Goal: Communication & Community: Participate in discussion

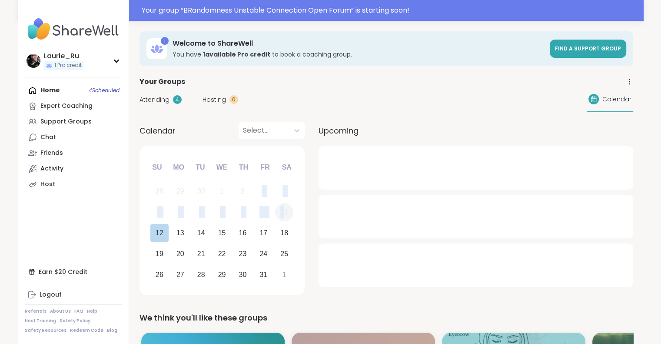
drag, startPoint x: 0, startPoint y: 0, endPoint x: 283, endPoint y: 216, distance: 355.9
click at [283, 216] on div "28 29 30 1 2 3 4 5 6 7 8 9 10 11 12 13 14 15 16 17 18 19 20 21 22 23 24 25 26 2…" at bounding box center [222, 233] width 146 height 104
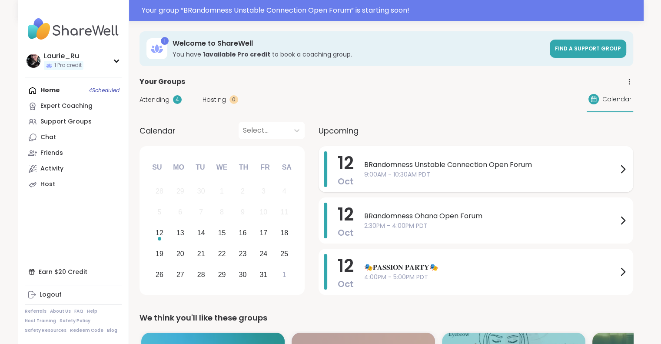
click at [453, 175] on span "9:00AM - 10:30AM PDT" at bounding box center [491, 174] width 254 height 9
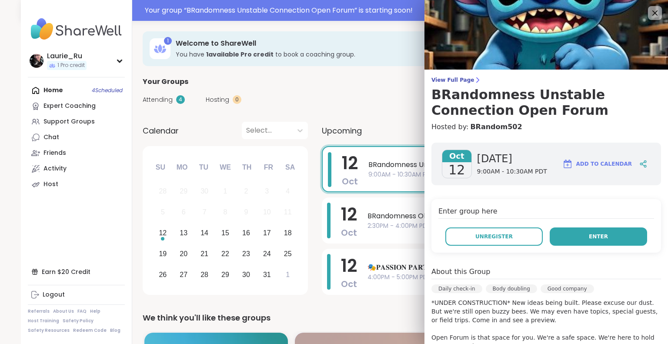
click at [575, 234] on button "Enter" at bounding box center [598, 236] width 97 height 18
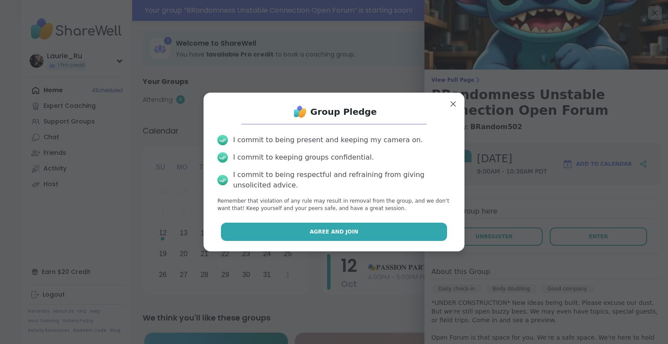
click at [386, 240] on button "Agree and Join" at bounding box center [334, 232] width 227 height 18
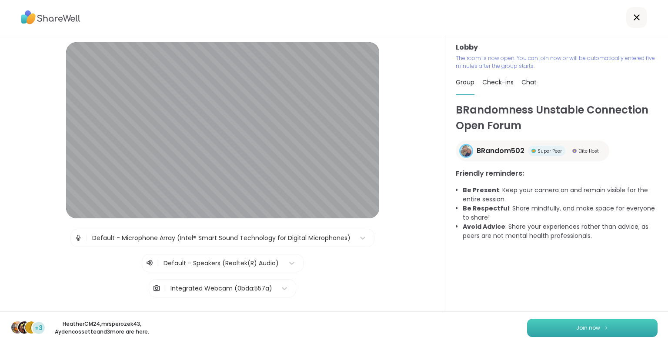
click at [574, 323] on button "Join now" at bounding box center [592, 328] width 130 height 18
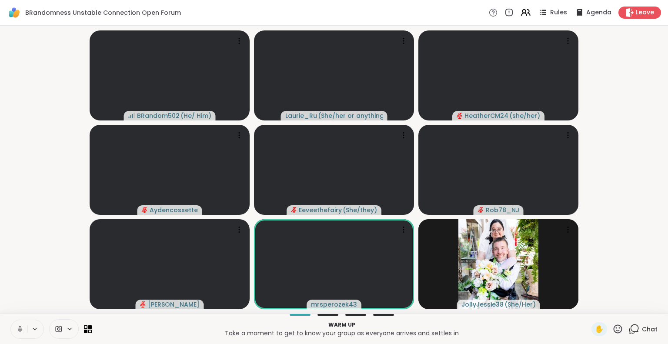
click at [14, 321] on button at bounding box center [19, 329] width 17 height 18
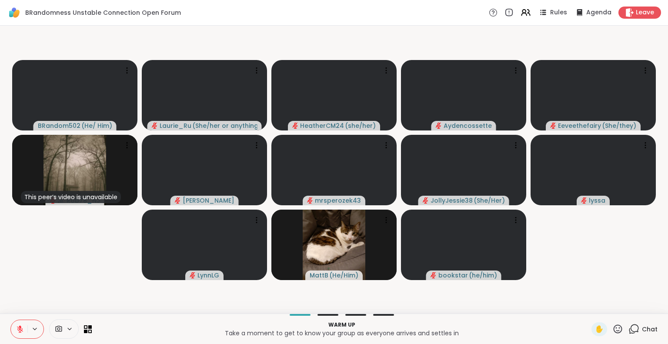
click at [22, 330] on icon at bounding box center [20, 329] width 8 height 8
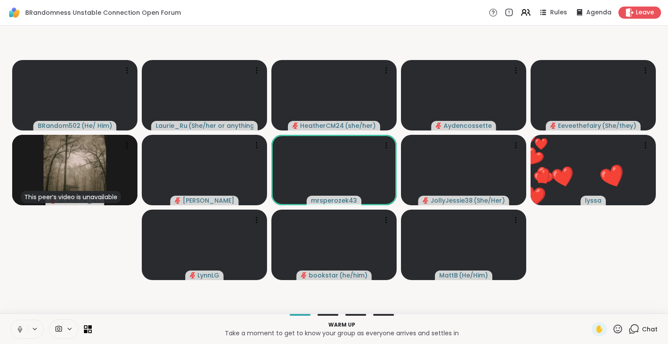
click at [10, 258] on video-player-container "BRandom502 ( He/ Him ) Laurie_Ru ( She/her or anything else ) HeatherCM24 ( she…" at bounding box center [334, 169] width 658 height 281
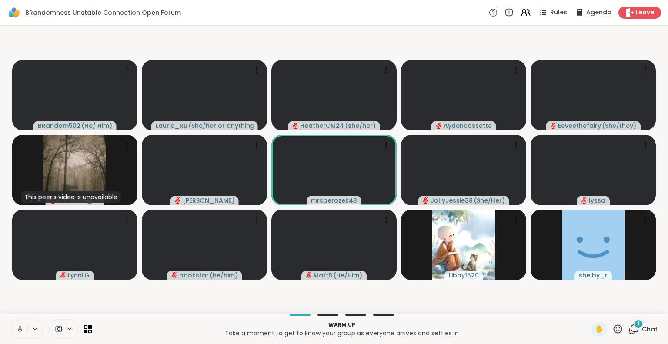
click at [34, 329] on icon at bounding box center [34, 328] width 7 height 7
click at [20, 329] on icon at bounding box center [20, 329] width 8 height 8
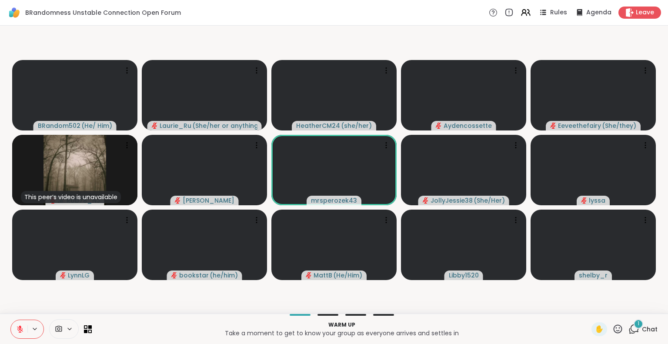
click at [629, 328] on icon at bounding box center [633, 329] width 11 height 11
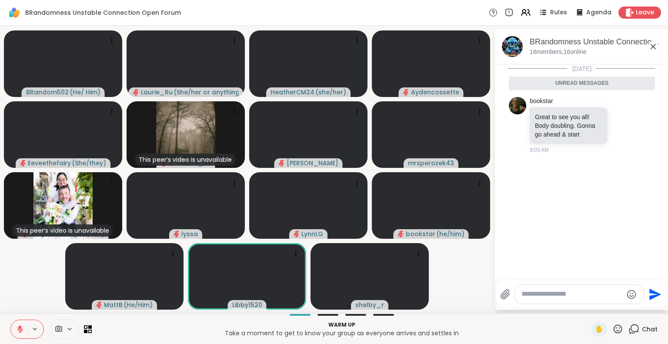
click at [630, 328] on icon at bounding box center [633, 329] width 11 height 11
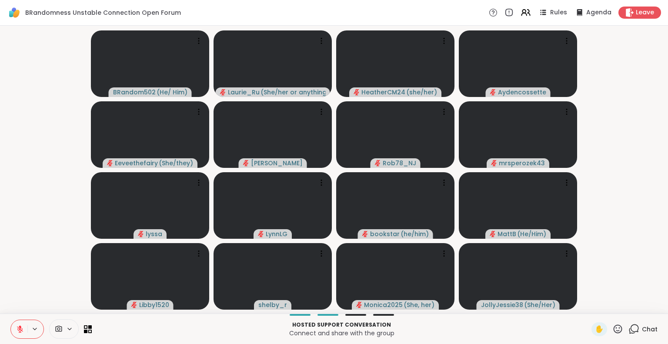
click at [20, 330] on icon at bounding box center [20, 329] width 8 height 8
click at [22, 332] on icon at bounding box center [20, 329] width 8 height 8
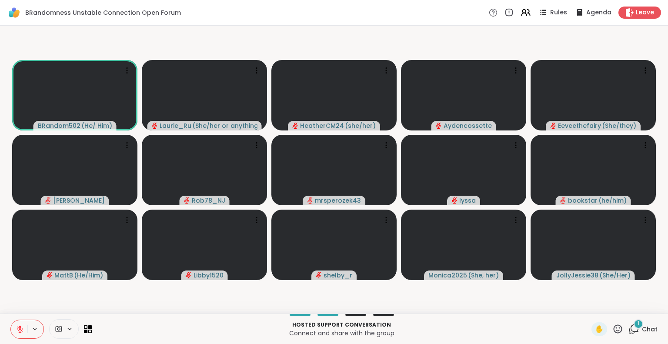
click at [21, 330] on icon at bounding box center [20, 329] width 6 height 6
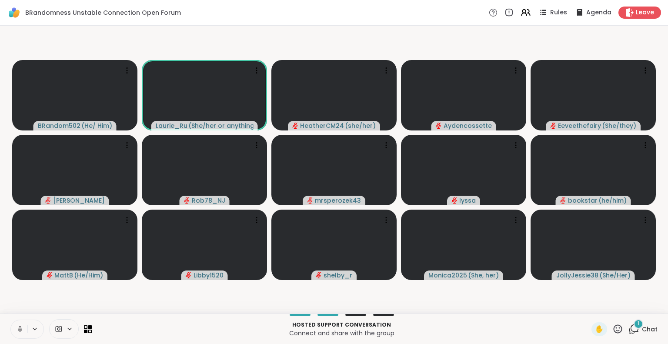
click at [21, 330] on icon at bounding box center [20, 329] width 8 height 8
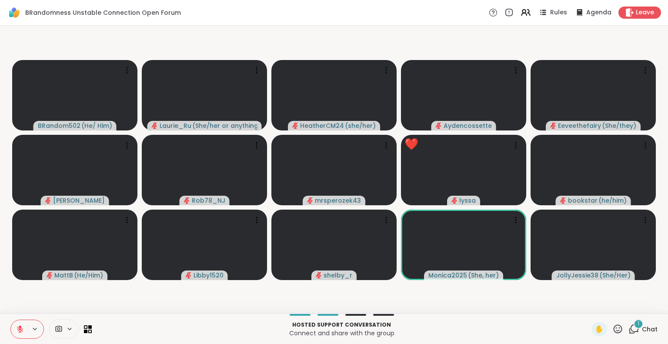
click at [634, 325] on div "1" at bounding box center [639, 324] width 10 height 10
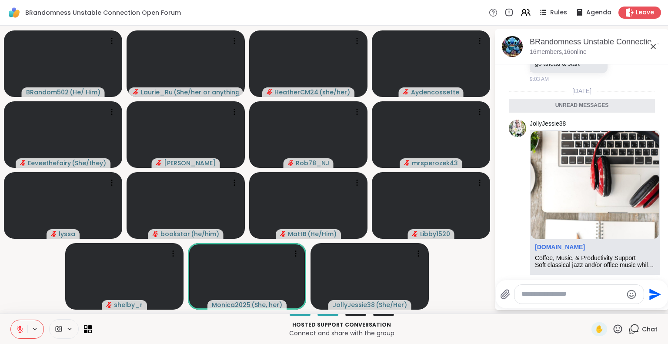
scroll to position [43, 0]
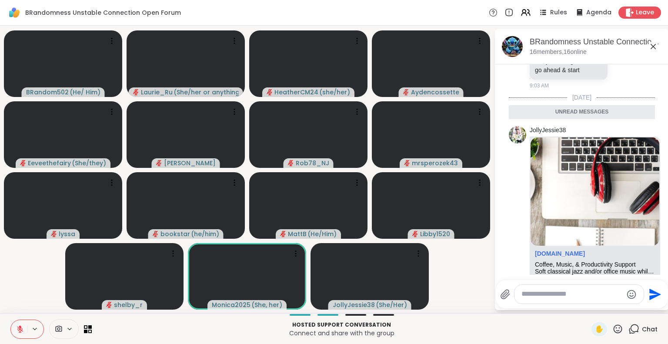
click at [654, 44] on icon at bounding box center [653, 46] width 10 height 10
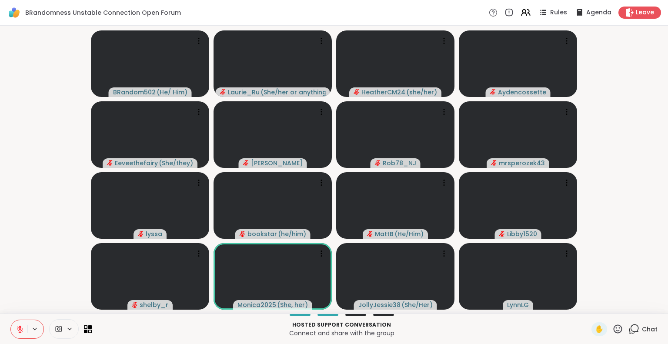
drag, startPoint x: 220, startPoint y: 328, endPoint x: 429, endPoint y: 330, distance: 209.2
click at [429, 330] on p "Connect and share with the group" at bounding box center [341, 333] width 489 height 9
click at [199, 111] on icon at bounding box center [198, 111] width 1 height 1
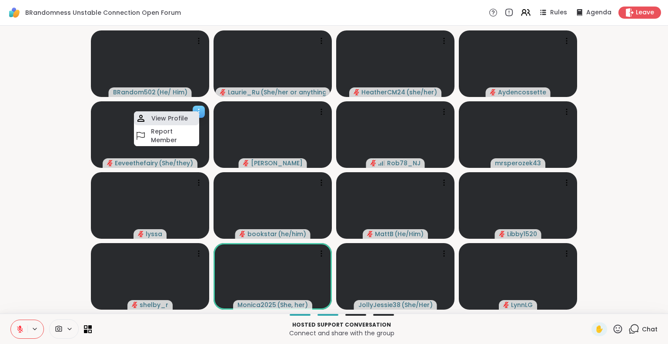
click at [182, 118] on h4 "View Profile" at bounding box center [169, 118] width 37 height 9
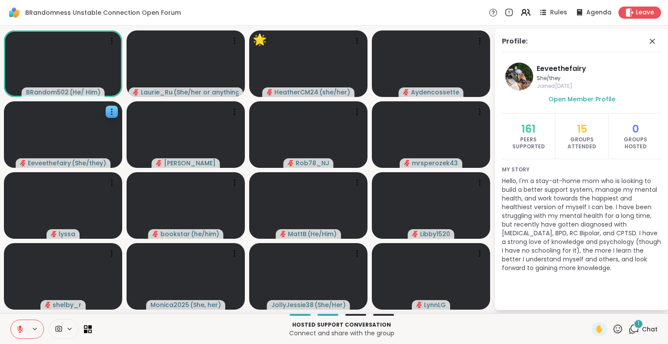
click at [614, 332] on icon at bounding box center [618, 328] width 9 height 9
click at [626, 304] on span "🌟" at bounding box center [630, 306] width 9 height 10
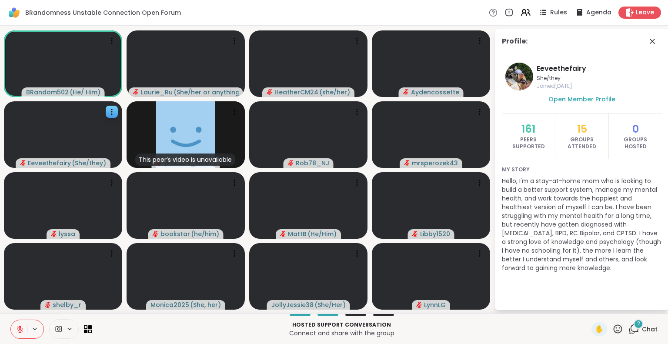
click at [568, 102] on span "Open Member Profile" at bounding box center [581, 99] width 67 height 9
click at [355, 185] on icon at bounding box center [357, 182] width 9 height 9
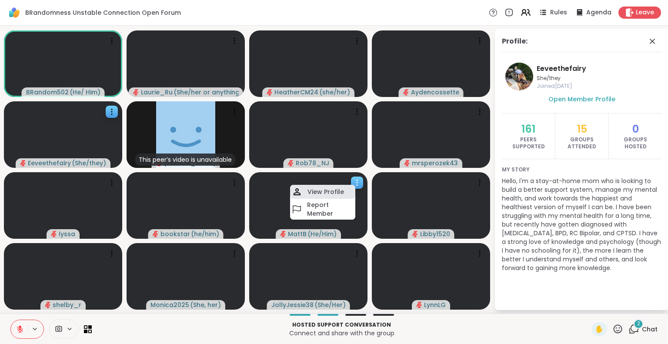
click at [338, 191] on h4 "View Profile" at bounding box center [325, 191] width 37 height 9
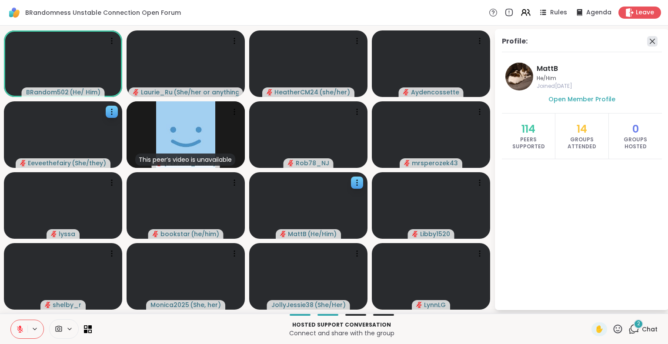
click at [652, 39] on icon at bounding box center [652, 41] width 10 height 10
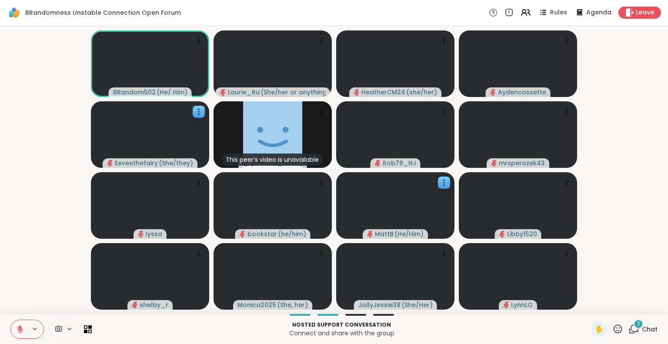
click at [628, 327] on icon at bounding box center [633, 329] width 11 height 11
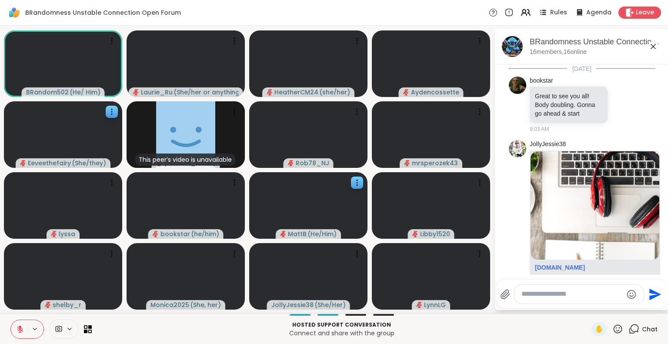
scroll to position [232, 0]
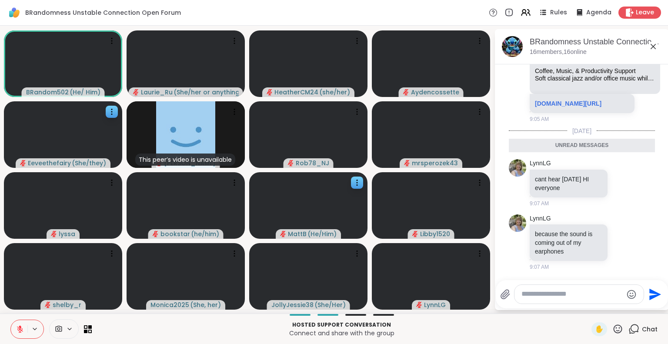
click at [587, 19] on div "BRandomness Unstable Connection Open Forum Rules Agenda Leave" at bounding box center [334, 13] width 668 height 26
click at [581, 4] on div "BRandomness Unstable Connection Open Forum Rules Agenda Leave" at bounding box center [334, 13] width 668 height 26
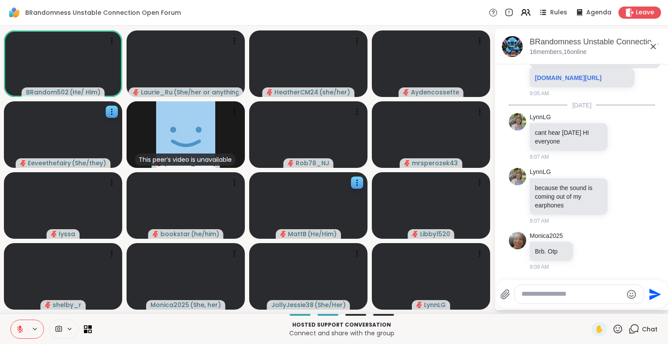
scroll to position [257, 0]
click at [620, 254] on div "Monica2025 Brb. Otp 9:09 AM" at bounding box center [582, 251] width 146 height 47
click at [597, 254] on icon at bounding box center [598, 251] width 8 height 10
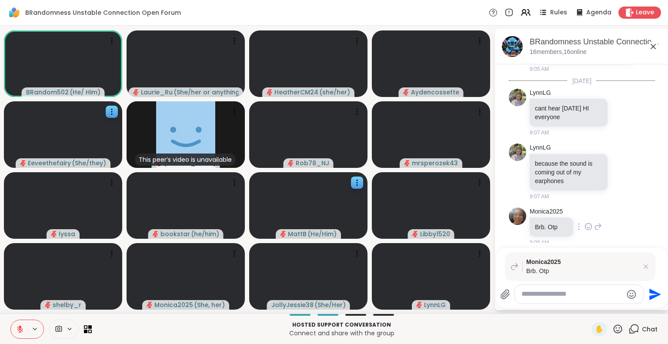
scroll to position [278, 0]
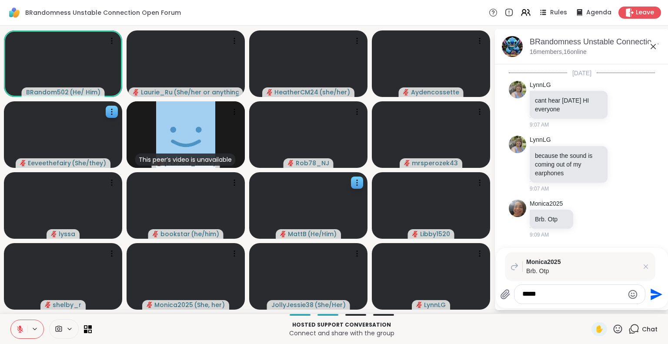
type textarea "*****"
click at [652, 297] on icon "Send" at bounding box center [657, 294] width 12 height 12
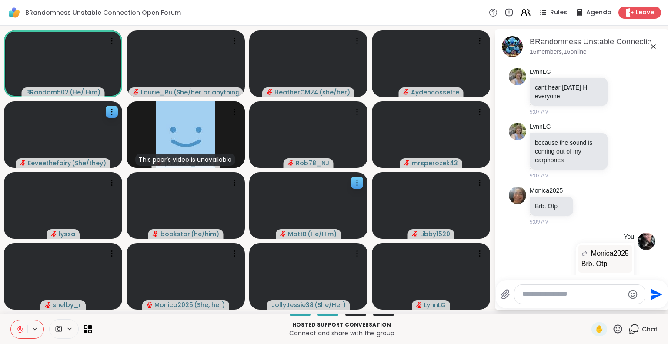
scroll to position [333, 0]
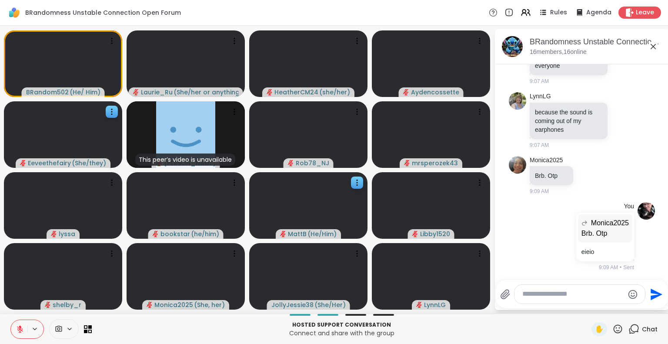
click at [612, 329] on icon at bounding box center [617, 329] width 11 height 11
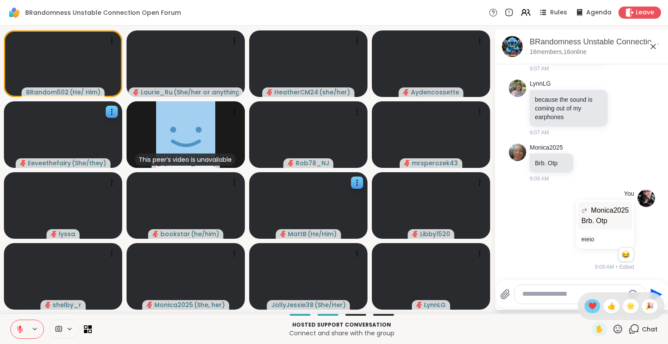
click at [588, 307] on span "❤️" at bounding box center [592, 306] width 9 height 10
click at [614, 330] on icon at bounding box center [618, 328] width 9 height 9
click at [626, 306] on span "🌟" at bounding box center [630, 306] width 9 height 10
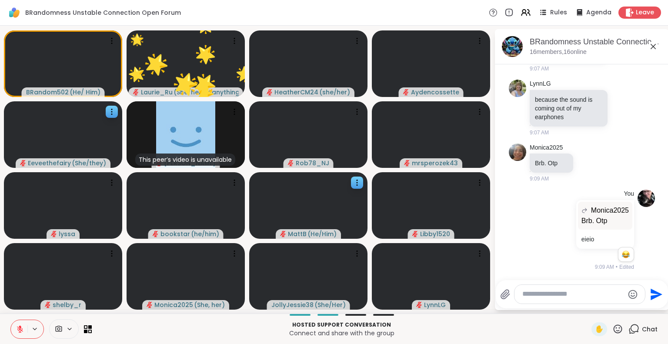
click at [619, 306] on div "Send" at bounding box center [582, 294] width 172 height 28
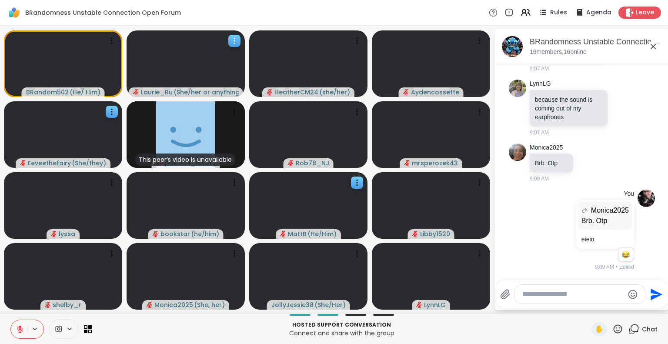
click at [237, 36] on div at bounding box center [234, 41] width 12 height 12
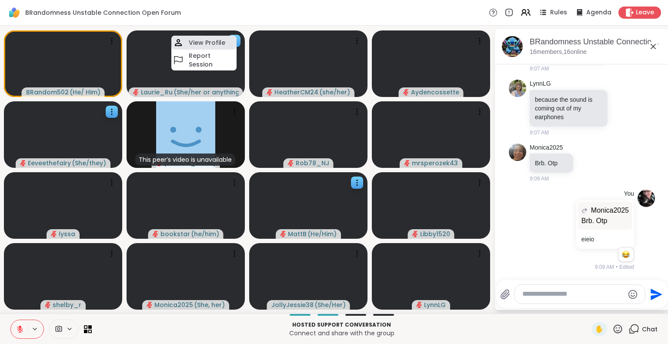
click at [222, 41] on h4 "View Profile" at bounding box center [207, 42] width 37 height 9
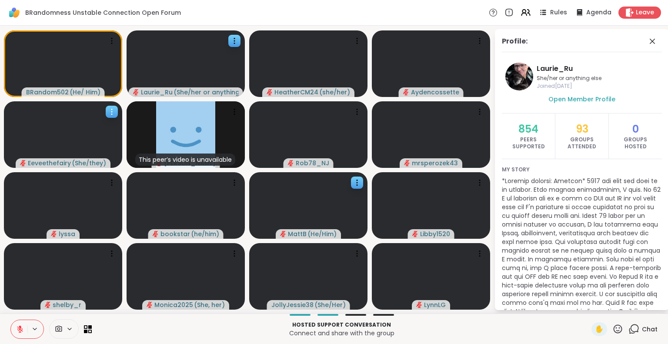
click at [111, 110] on icon at bounding box center [111, 109] width 1 height 1
click at [86, 116] on h4 "View Profile" at bounding box center [81, 116] width 37 height 9
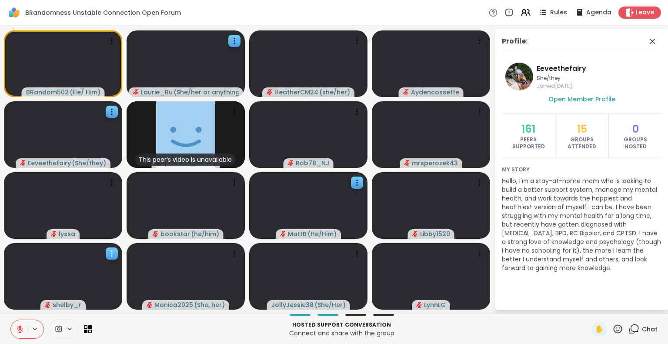
click at [114, 252] on icon at bounding box center [111, 253] width 9 height 9
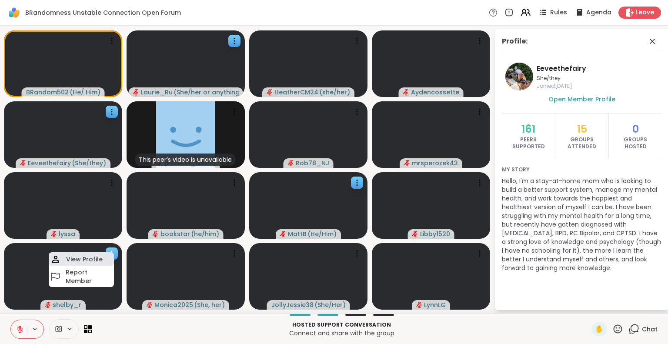
click at [99, 257] on h4 "View Profile" at bounding box center [84, 259] width 37 height 9
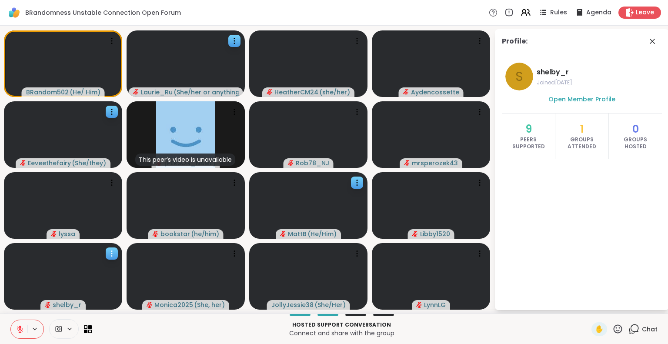
click at [99, 257] on video at bounding box center [63, 276] width 118 height 67
click at [232, 41] on icon at bounding box center [234, 41] width 9 height 9
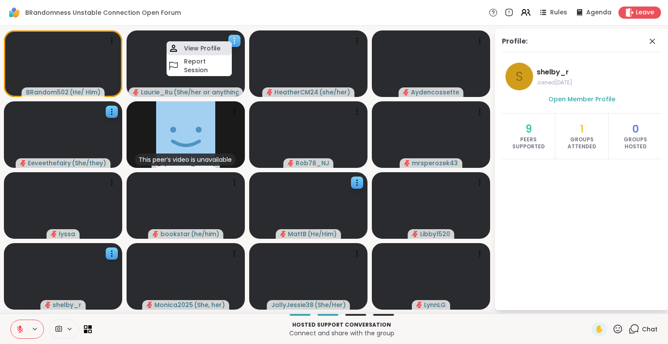
click at [211, 47] on h4 "View Profile" at bounding box center [202, 48] width 37 height 9
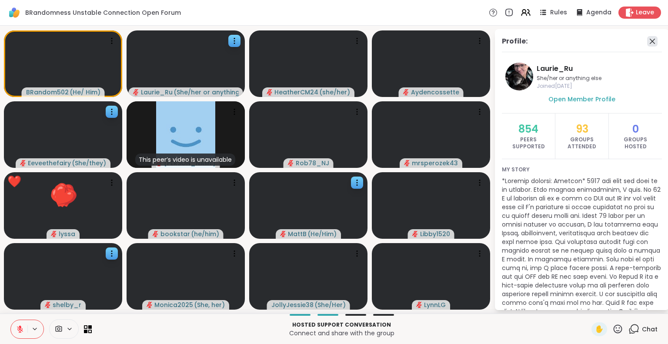
click at [647, 38] on icon at bounding box center [652, 41] width 10 height 10
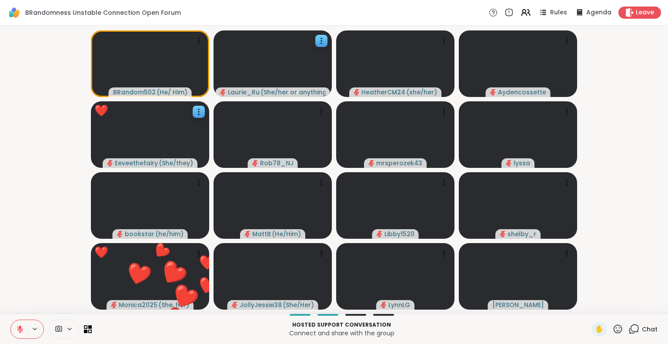
click at [614, 329] on icon at bounding box center [617, 329] width 11 height 11
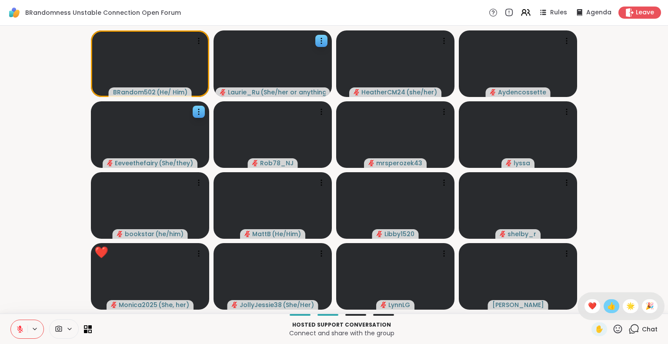
click at [607, 305] on span "👍" at bounding box center [611, 306] width 9 height 10
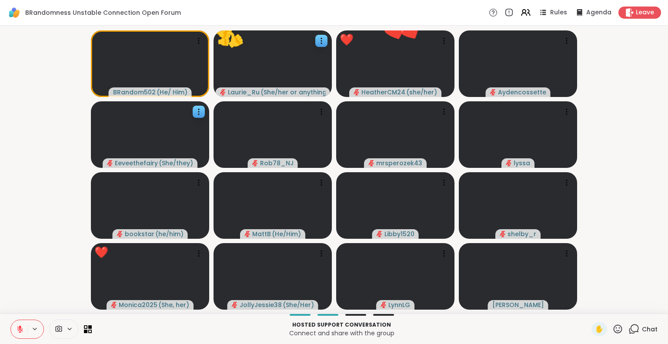
click at [602, 305] on video-player-container "BRandom502 ( He/ Him ) 👍 Laurie_Ru ( She/her or anything else ) 👍 👍 👍 👍 👍 👍 👍 👍…" at bounding box center [334, 169] width 658 height 281
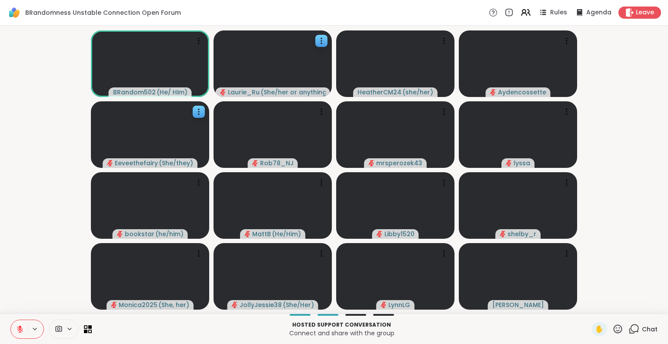
click at [602, 305] on video-player-container "BRandom502 ( He/ Him ) Laurie_Ru ( She/her or anything else ) HeatherCM24 ( she…" at bounding box center [334, 169] width 658 height 281
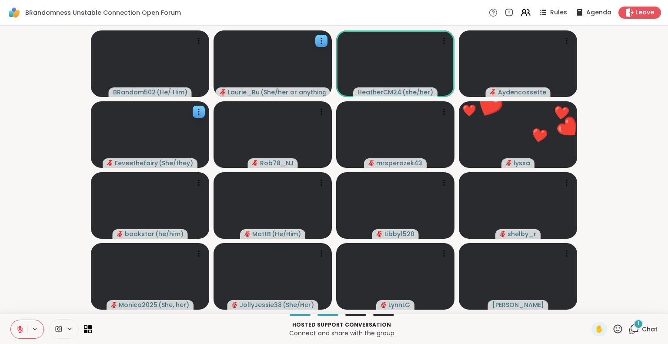
click at [615, 330] on icon at bounding box center [618, 328] width 9 height 9
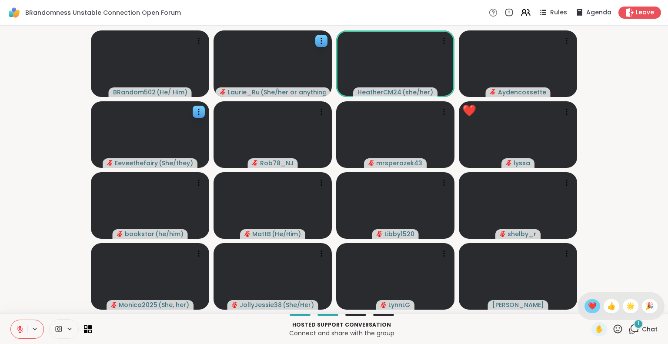
click at [588, 304] on span "❤️" at bounding box center [592, 306] width 9 height 10
click at [628, 328] on icon at bounding box center [633, 329] width 11 height 11
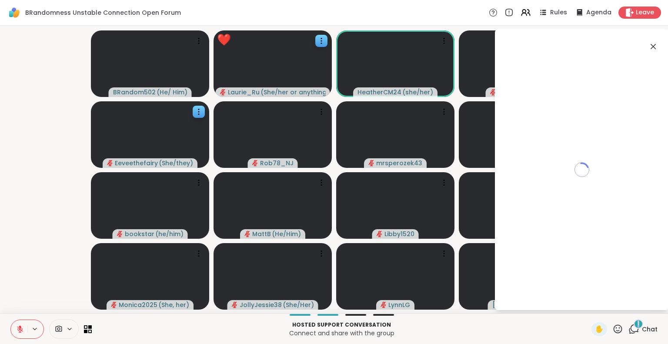
click at [628, 328] on icon at bounding box center [633, 329] width 11 height 11
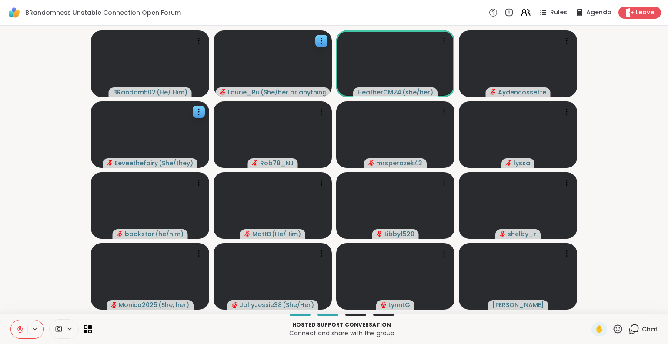
click at [628, 328] on icon at bounding box center [633, 329] width 11 height 11
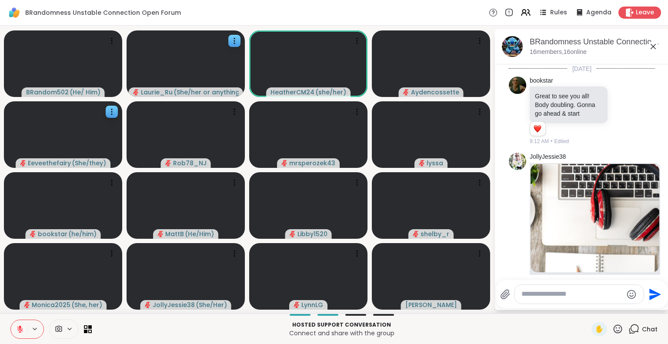
scroll to position [395, 0]
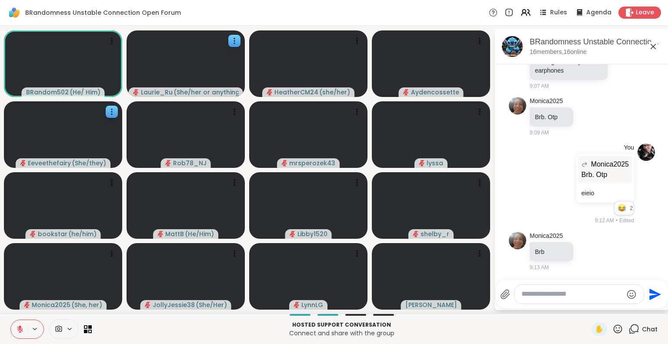
click at [19, 327] on icon at bounding box center [20, 326] width 3 height 3
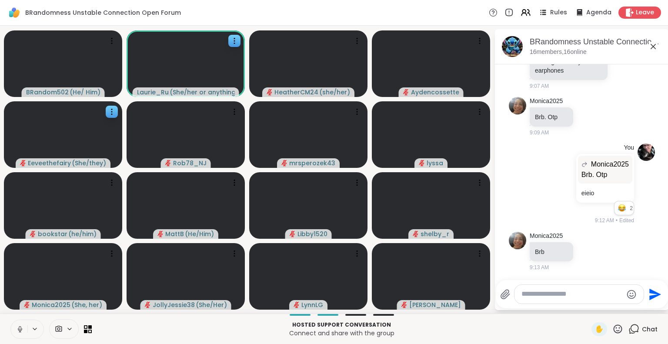
click at [17, 328] on icon at bounding box center [20, 329] width 8 height 8
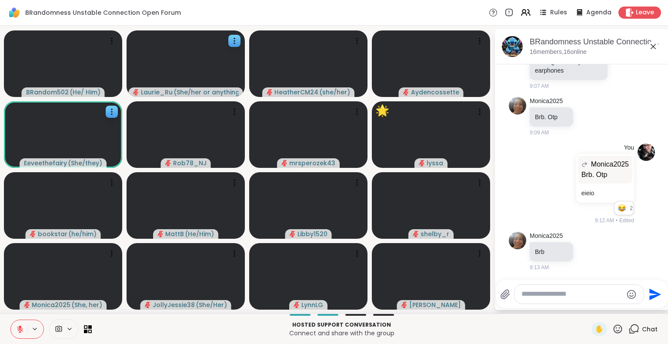
click at [564, 334] on p "Connect and share with the group" at bounding box center [341, 333] width 489 height 9
click at [483, 180] on icon at bounding box center [479, 182] width 9 height 9
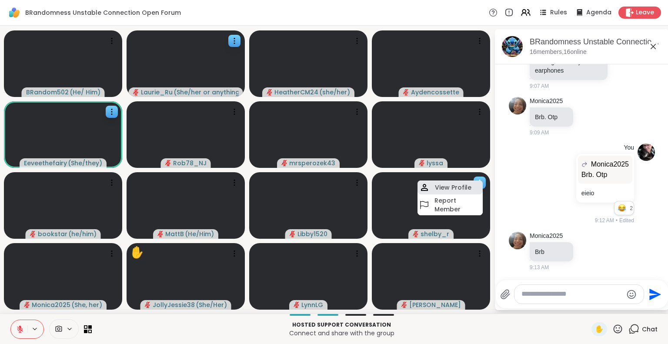
click at [457, 187] on h4 "View Profile" at bounding box center [453, 187] width 37 height 9
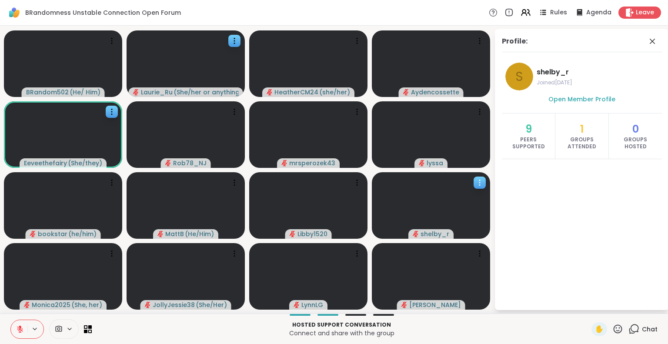
click at [480, 178] on icon at bounding box center [479, 182] width 9 height 9
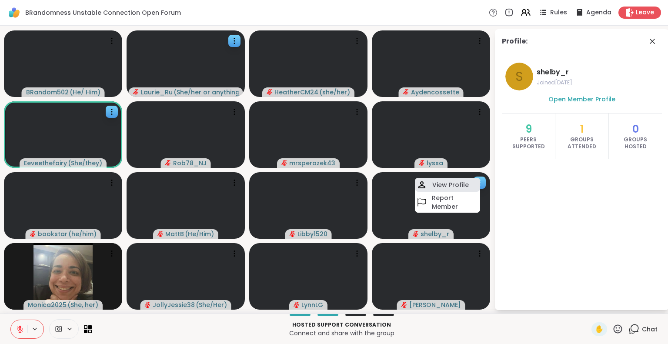
click at [461, 183] on h4 "View Profile" at bounding box center [450, 184] width 37 height 9
click at [461, 183] on video at bounding box center [431, 205] width 118 height 67
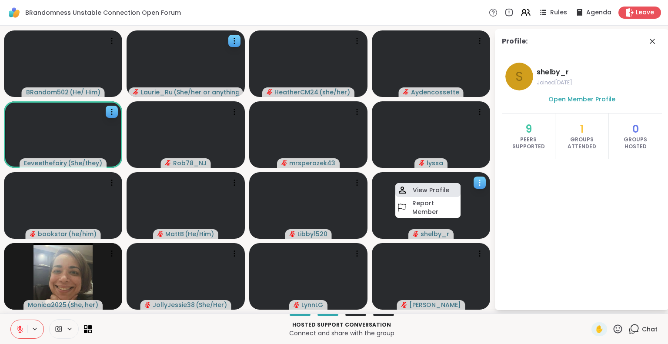
click at [445, 186] on h4 "View Profile" at bounding box center [431, 190] width 37 height 9
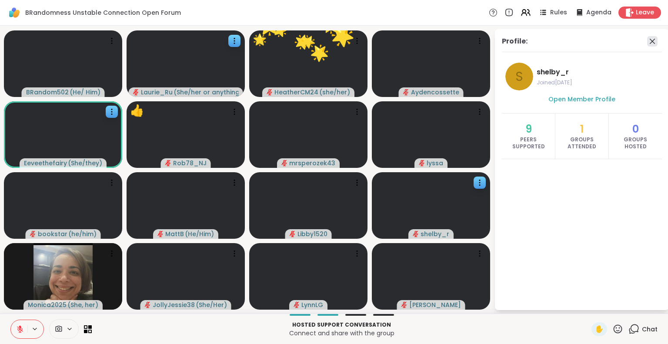
click at [649, 41] on icon at bounding box center [652, 41] width 10 height 10
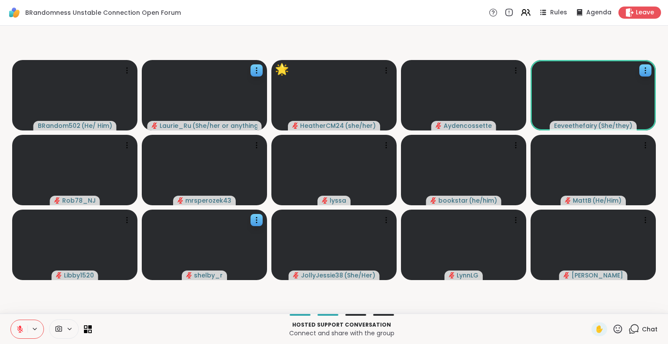
click at [614, 332] on icon at bounding box center [617, 329] width 11 height 11
click at [645, 307] on span "🎉" at bounding box center [649, 306] width 9 height 10
click at [614, 328] on icon at bounding box center [618, 328] width 9 height 9
click at [588, 307] on span "❤️" at bounding box center [592, 306] width 9 height 10
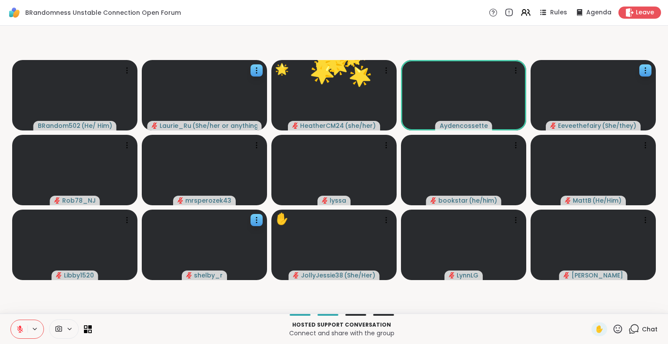
click at [614, 325] on icon at bounding box center [618, 328] width 9 height 9
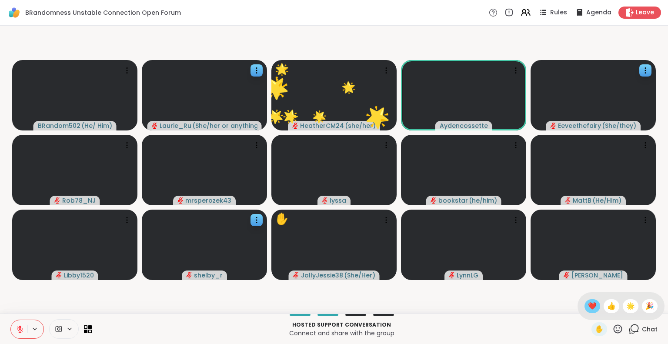
click at [588, 302] on span "❤️" at bounding box center [592, 306] width 9 height 10
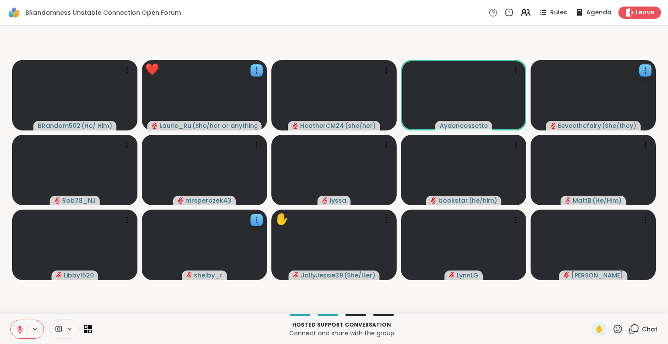
click at [612, 328] on icon at bounding box center [617, 329] width 11 height 11
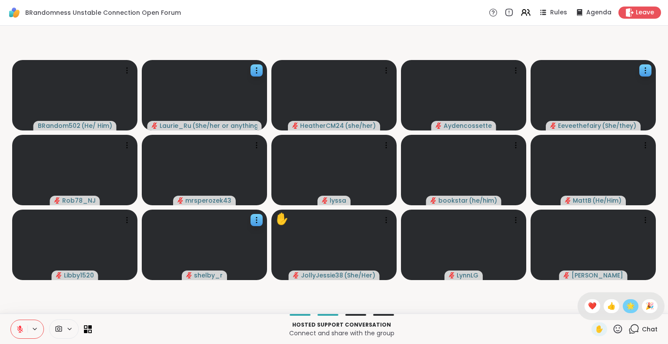
click at [626, 306] on span "🌟" at bounding box center [630, 306] width 9 height 10
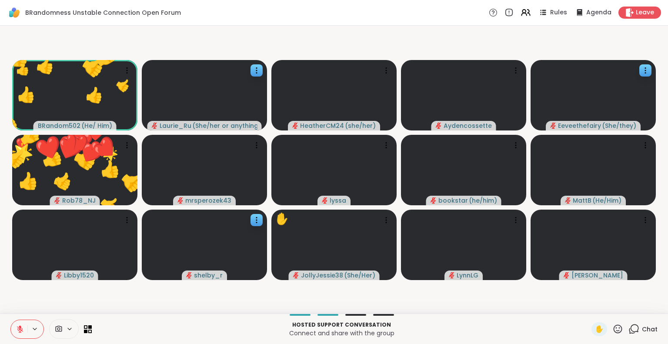
click at [615, 330] on icon at bounding box center [618, 328] width 9 height 9
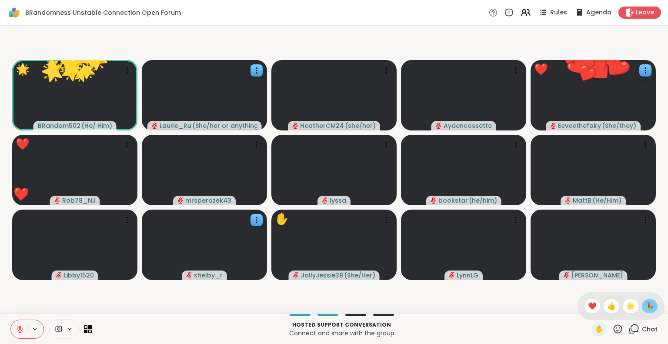
click at [645, 307] on span "🎉" at bounding box center [649, 306] width 9 height 10
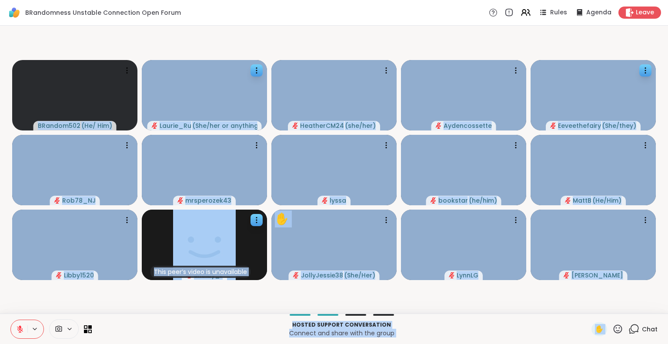
drag, startPoint x: 611, startPoint y: 327, endPoint x: 586, endPoint y: 309, distance: 31.0
click at [586, 309] on div "BRandomness Unstable Connection Open Forum Rules Agenda Leave BRandom502 ( He/ …" at bounding box center [334, 172] width 668 height 344
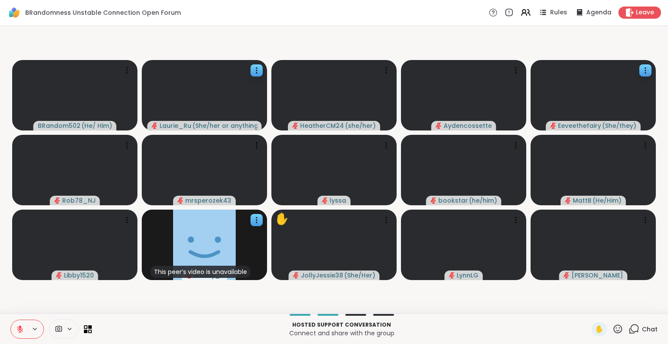
click at [576, 288] on video-player-container "BRandom502 ( He/ Him ) Laurie_Ru ( She/her or anything else ) HeatherCM24 ( she…" at bounding box center [334, 169] width 658 height 281
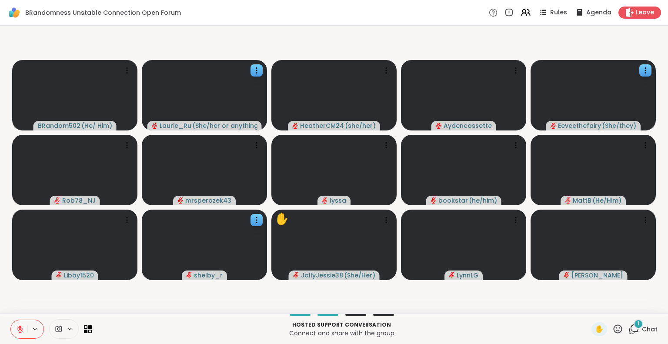
click at [628, 330] on icon at bounding box center [633, 329] width 11 height 11
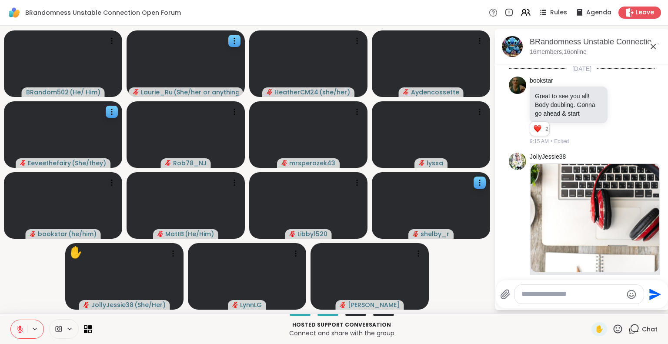
scroll to position [501, 0]
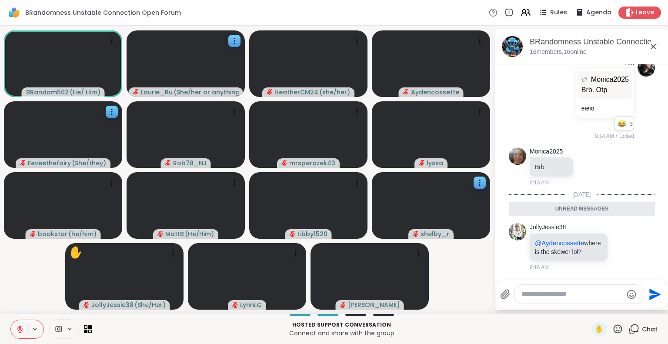
click at [653, 45] on icon at bounding box center [653, 46] width 10 height 10
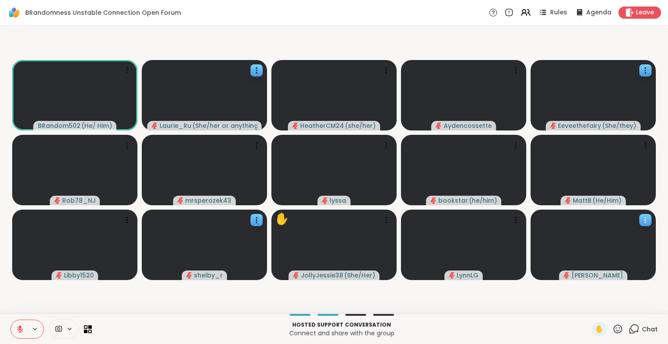
click at [564, 274] on video at bounding box center [593, 245] width 125 height 70
click at [577, 299] on video-player-container "BRandom502 ( He/ Him ) Laurie_Ru ( She/her or anything else ) HeatherCM24 ( she…" at bounding box center [334, 169] width 658 height 281
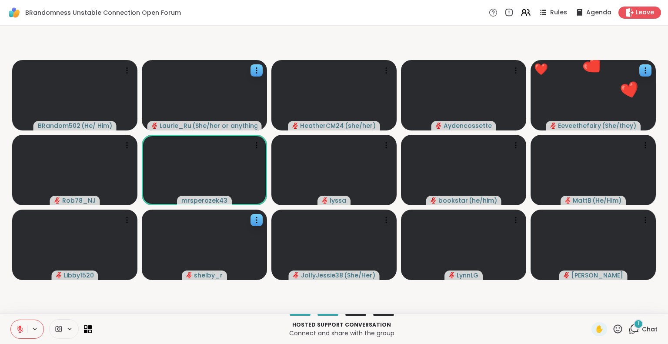
click at [613, 332] on icon at bounding box center [617, 329] width 11 height 11
click at [588, 302] on span "❤️" at bounding box center [592, 306] width 9 height 10
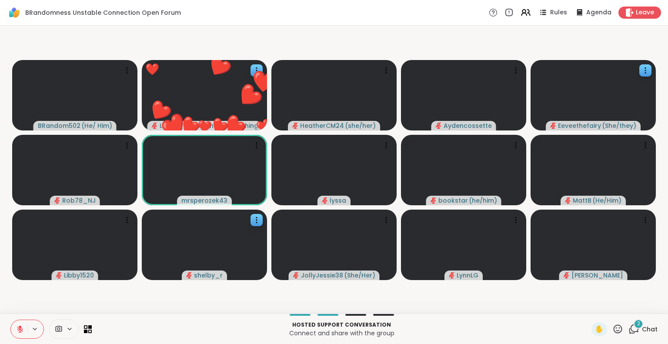
click at [614, 328] on icon at bounding box center [617, 329] width 11 height 11
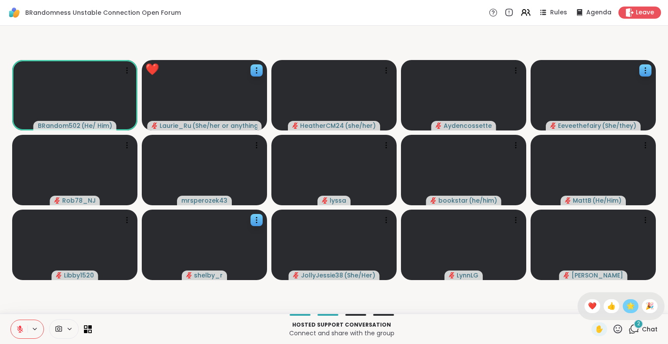
click at [626, 308] on span "🌟" at bounding box center [630, 306] width 9 height 10
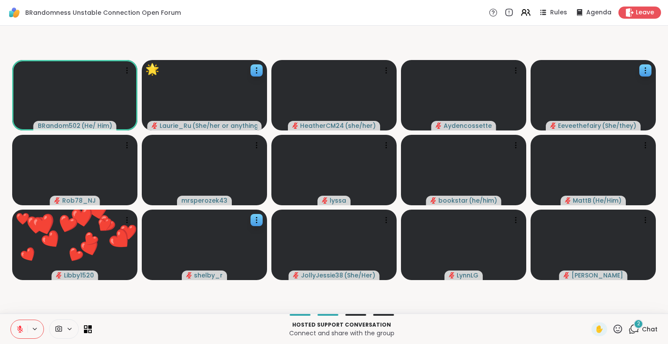
click at [628, 327] on icon at bounding box center [633, 329] width 11 height 11
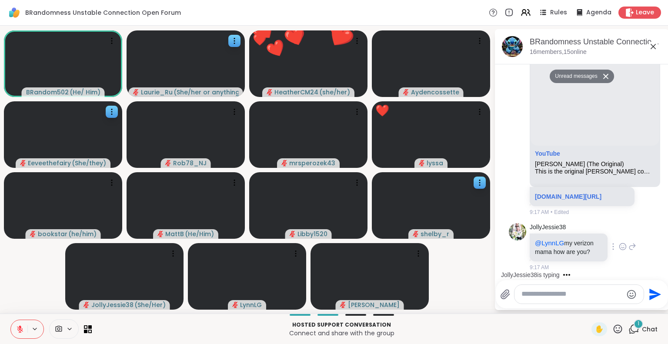
scroll to position [795, 0]
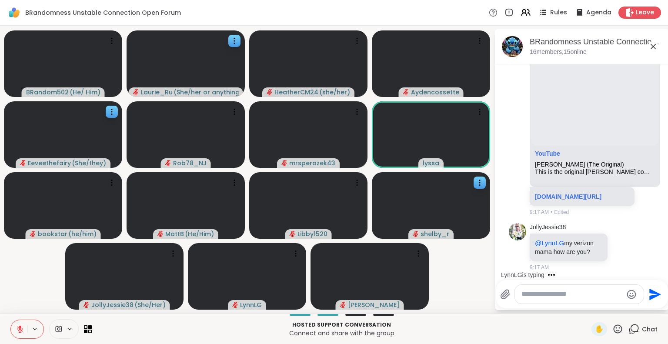
click at [661, 65] on html "BRandomness Unstable Connection Open Forum Rules Agenda Leave BRandom502 ( He/ …" at bounding box center [334, 172] width 668 height 344
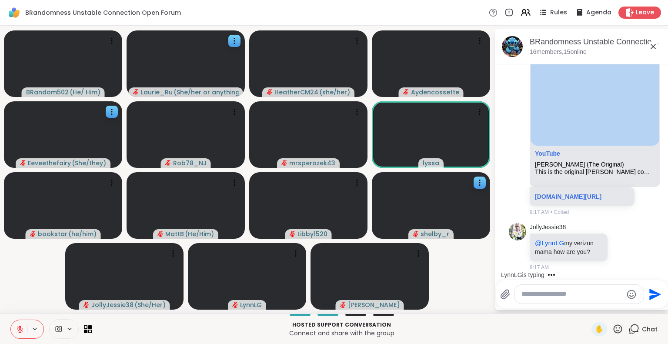
click at [661, 65] on html "BRandomness Unstable Connection Open Forum Rules Agenda Leave BRandom502 ( He/ …" at bounding box center [334, 172] width 668 height 344
click at [659, 67] on html "BRandomness Unstable Connection Open Forum Rules Agenda Leave BRandom502 ( He/ …" at bounding box center [334, 172] width 668 height 344
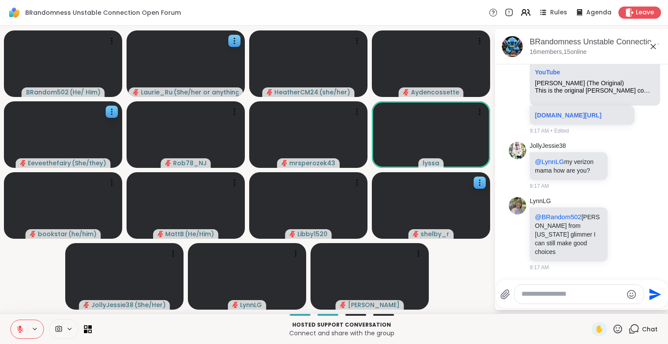
scroll to position [867, 0]
click at [612, 327] on icon at bounding box center [617, 329] width 11 height 11
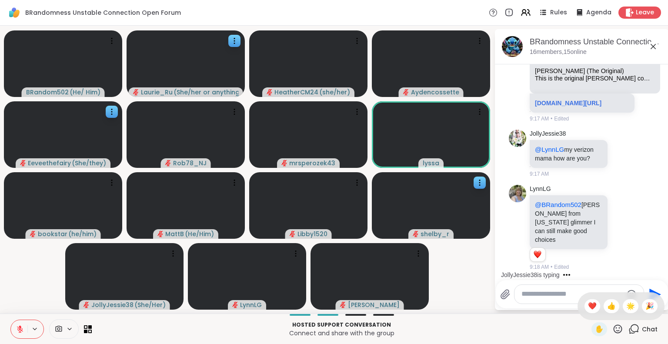
scroll to position [880, 0]
click at [588, 305] on span "❤️" at bounding box center [592, 306] width 9 height 10
click at [612, 330] on icon at bounding box center [617, 329] width 11 height 11
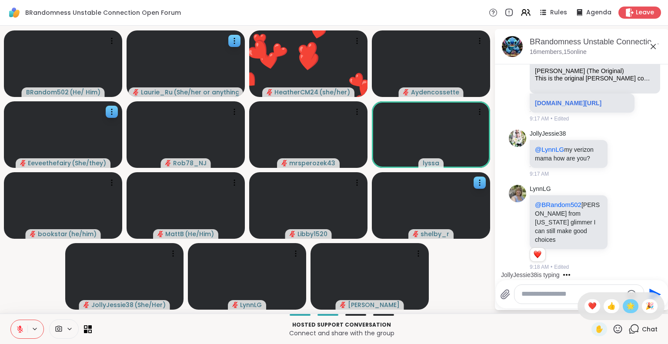
click at [626, 306] on span "🌟" at bounding box center [630, 306] width 9 height 10
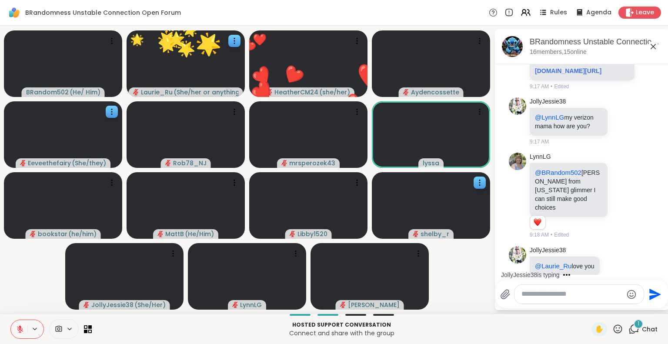
scroll to position [934, 0]
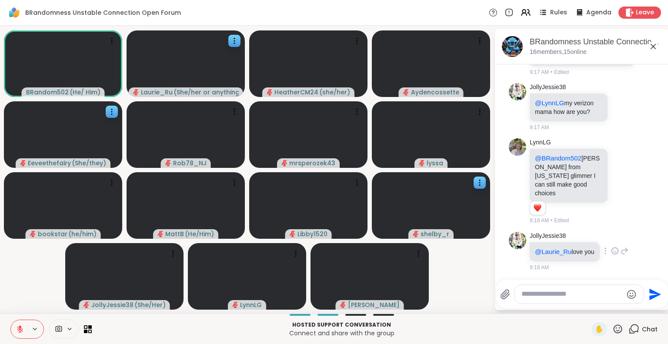
click at [614, 252] on icon at bounding box center [615, 252] width 3 height 1
click at [612, 237] on div "Select Reaction: Heart" at bounding box center [615, 237] width 8 height 8
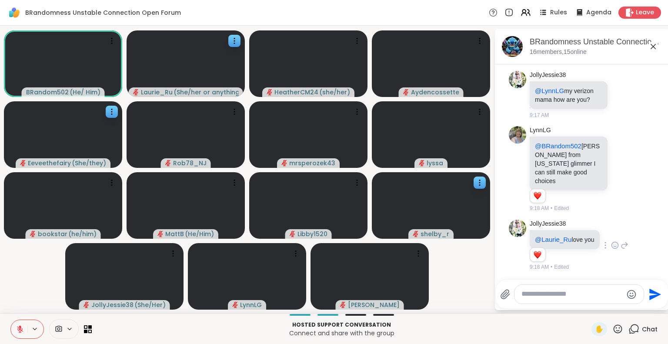
click at [622, 241] on icon at bounding box center [625, 245] width 8 height 10
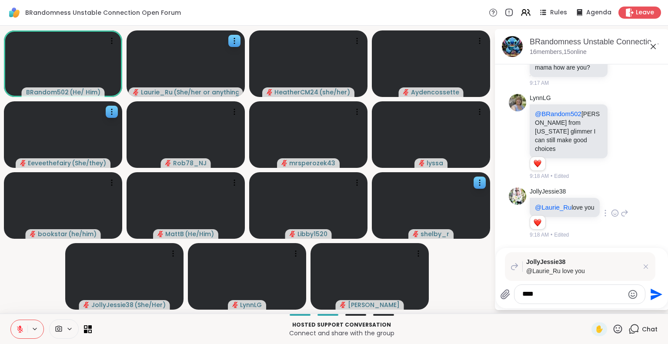
type textarea "*****"
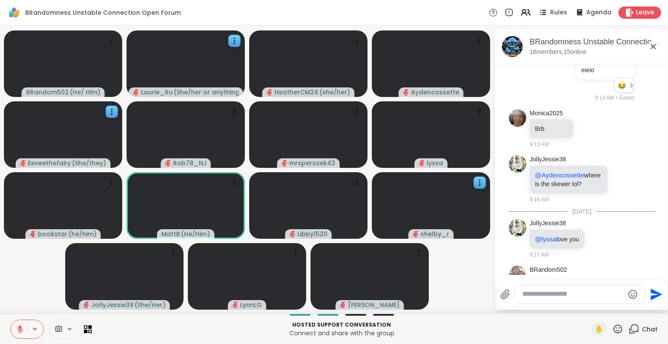
scroll to position [494, 0]
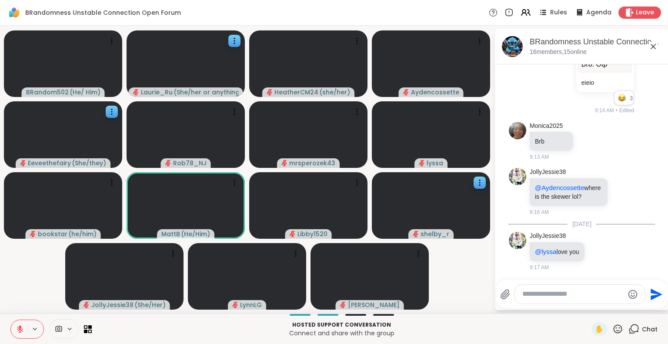
click at [661, 272] on html "BRandomness Unstable Connection Open Forum Rules Agenda Leave BRandom502 ( He/ …" at bounding box center [334, 172] width 668 height 344
click at [659, 271] on html "BRandomness Unstable Connection Open Forum Rules Agenda Leave BRandom502 ( He/ …" at bounding box center [334, 172] width 668 height 344
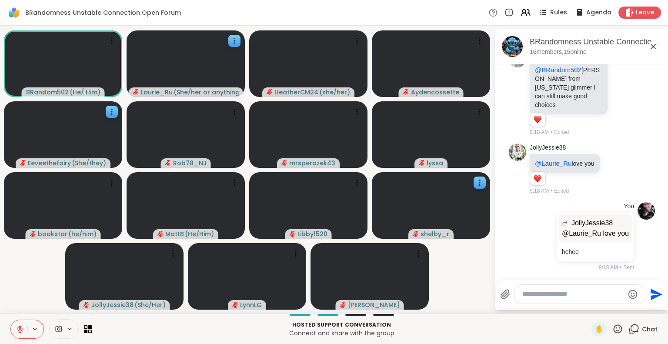
scroll to position [1033, 0]
click at [612, 327] on icon at bounding box center [617, 329] width 11 height 11
click at [626, 306] on span "🌟" at bounding box center [630, 306] width 9 height 10
click at [624, 164] on icon at bounding box center [625, 169] width 8 height 10
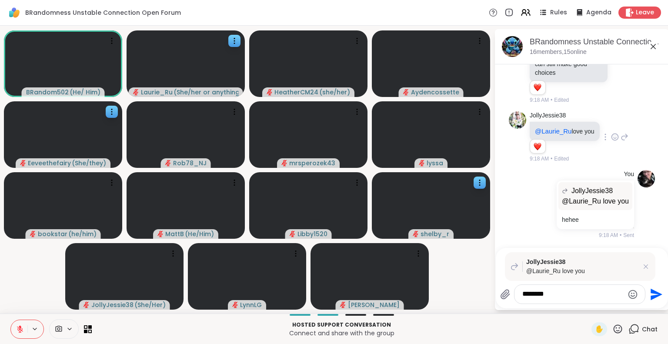
type textarea "*********"
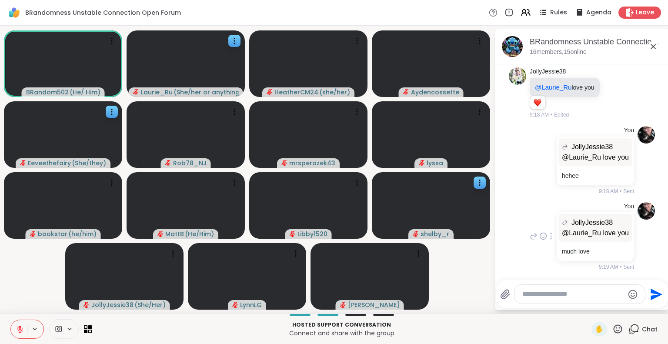
click at [541, 268] on div "You JollyJessie38 @Laurie_Ru love you @Laurie_Ru love you much love 9:19 AM • S…" at bounding box center [581, 236] width 106 height 69
click at [537, 271] on div "You JollyJessie38 @Laurie_Ru love you @Laurie_Ru love you much love 9:19 AM • S…" at bounding box center [581, 236] width 106 height 69
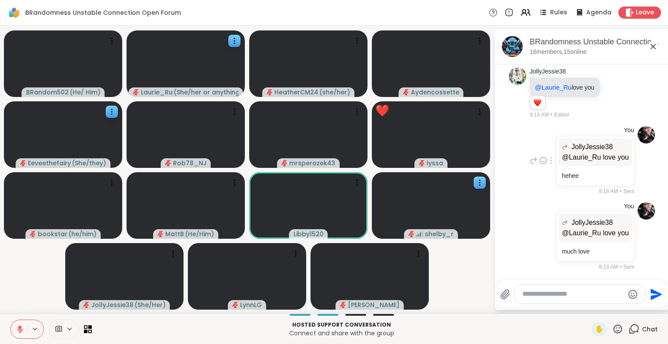
click at [638, 126] on img at bounding box center [646, 134] width 17 height 17
click at [481, 177] on div at bounding box center [480, 183] width 12 height 12
click at [461, 271] on video-player-container "BRandom502 ( He/ Him ) Laurie_Ru ( She/her or anything else ) HeatherCM24 ( she…" at bounding box center [247, 169] width 484 height 281
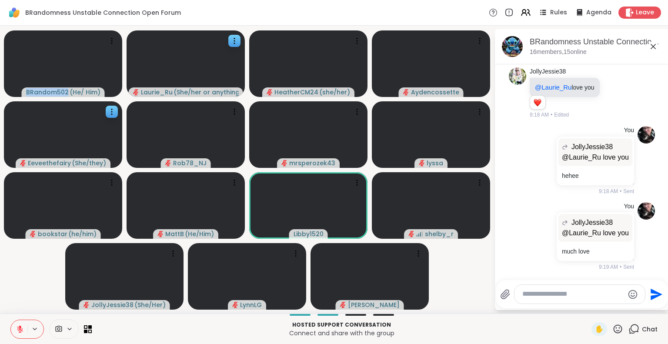
click at [461, 271] on video-player-container "BRandom502 ( He/ Him ) Laurie_Ru ( She/her or anything else ) HeatherCM24 ( she…" at bounding box center [247, 169] width 484 height 281
drag, startPoint x: 461, startPoint y: 271, endPoint x: 464, endPoint y: 261, distance: 9.9
click at [464, 261] on video-player-container "BRandom502 ( He/ Him ) Laurie_Ru ( She/her or anything else ) HeatherCM24 ( she…" at bounding box center [247, 169] width 484 height 281
click at [612, 327] on icon at bounding box center [617, 329] width 11 height 11
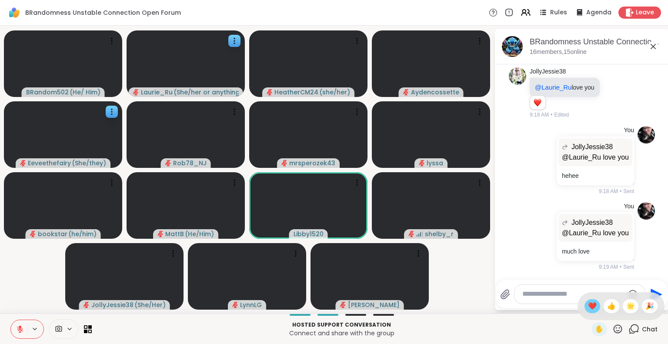
click at [588, 306] on span "❤️" at bounding box center [592, 306] width 9 height 10
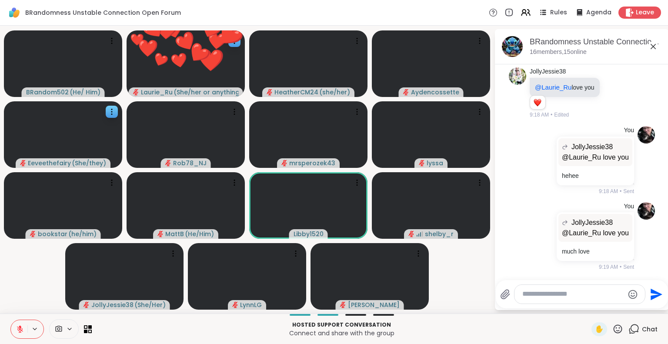
click at [583, 306] on div "Send" at bounding box center [582, 294] width 172 height 28
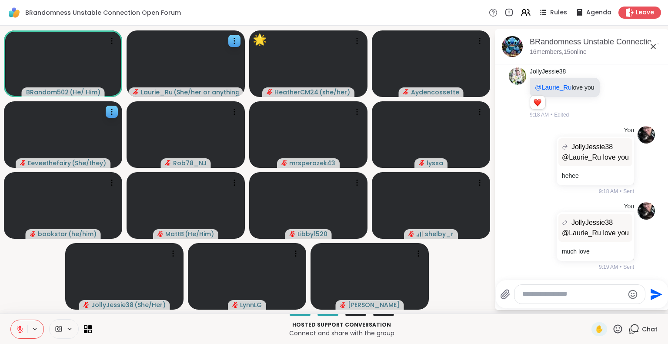
click at [612, 329] on icon at bounding box center [617, 329] width 11 height 11
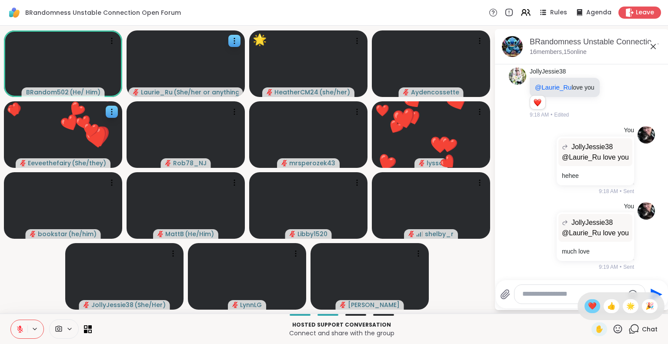
click at [588, 306] on span "❤️" at bounding box center [592, 306] width 9 height 10
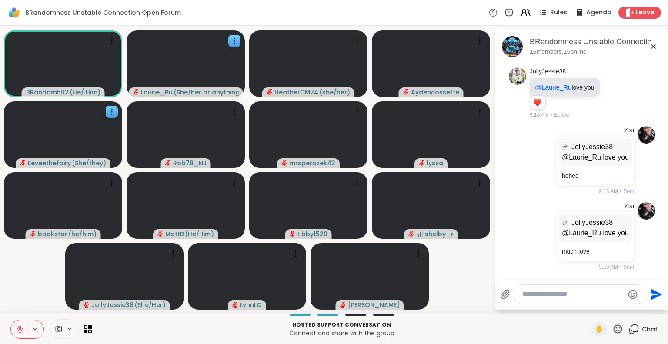
click at [546, 294] on textarea "Type your message" at bounding box center [572, 294] width 101 height 9
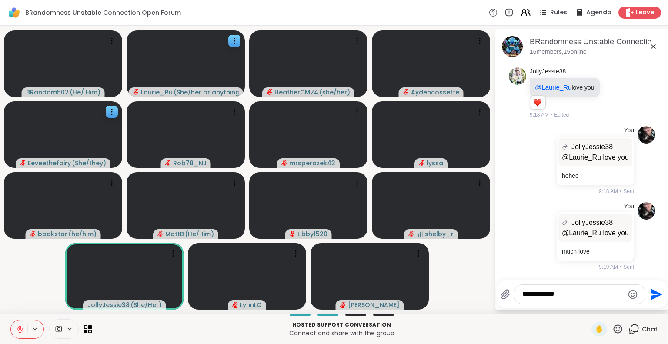
type textarea "**********"
click at [631, 297] on icon "Emoji picker" at bounding box center [633, 294] width 10 height 10
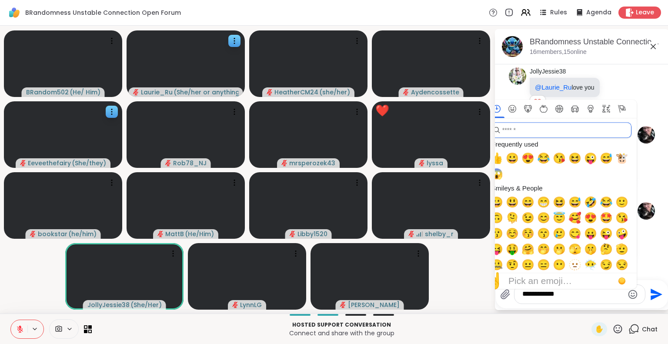
click at [522, 130] on input "search" at bounding box center [560, 130] width 143 height 16
type input "*"
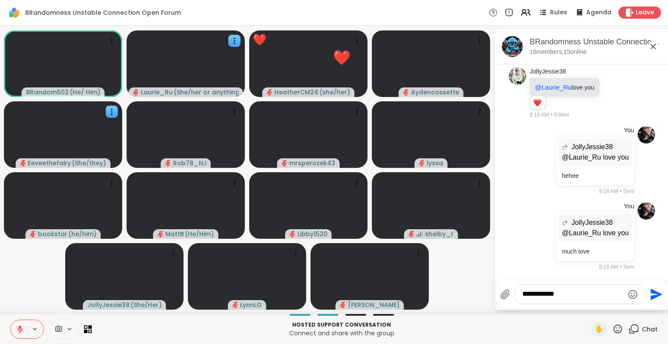
click at [612, 326] on icon at bounding box center [617, 329] width 11 height 11
click at [588, 301] on span "❤️" at bounding box center [592, 306] width 9 height 10
click at [587, 296] on textarea "**********" at bounding box center [572, 294] width 101 height 9
click at [630, 294] on icon "Emoji picker" at bounding box center [633, 294] width 10 height 10
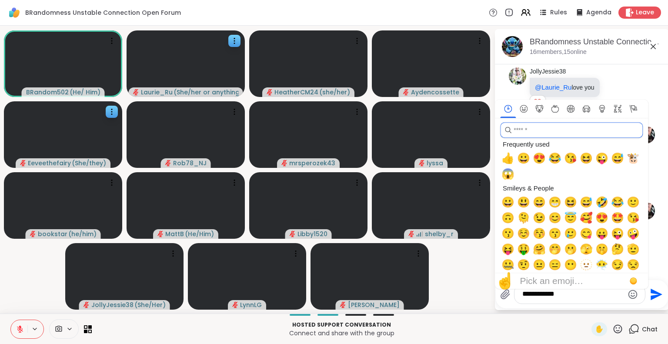
click at [567, 132] on input "search" at bounding box center [571, 130] width 143 height 16
type input "*"
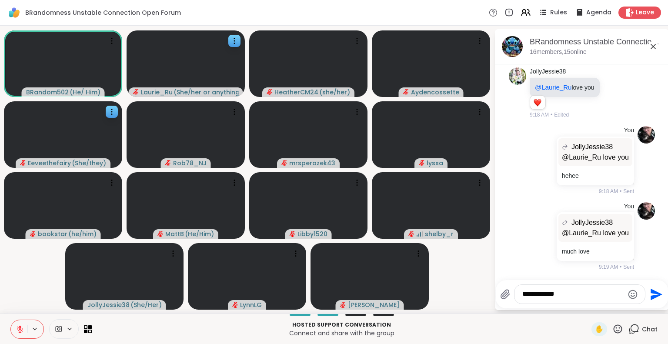
click at [652, 297] on icon "Send" at bounding box center [657, 294] width 12 height 12
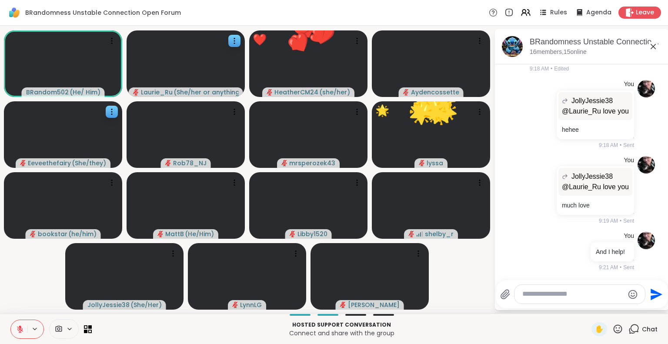
scroll to position [1165, 0]
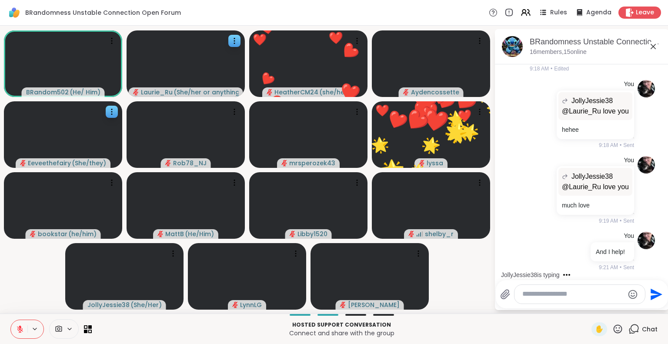
click at [652, 297] on icon "Send" at bounding box center [657, 294] width 12 height 12
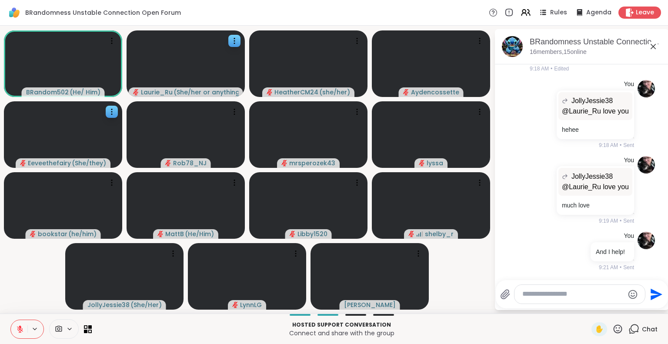
scroll to position [1238, 0]
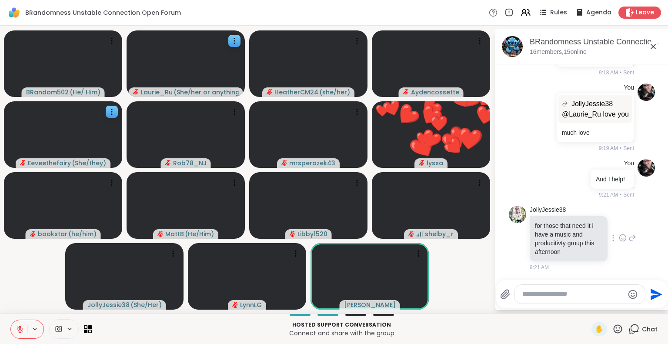
click at [620, 241] on icon at bounding box center [623, 238] width 7 height 7
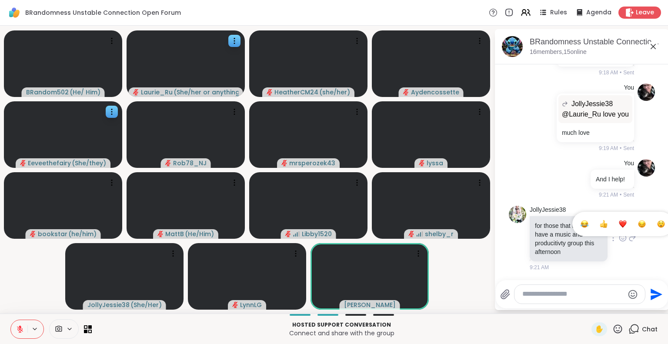
click at [595, 231] on button "Select Reaction: Thumbs up" at bounding box center [603, 223] width 17 height 17
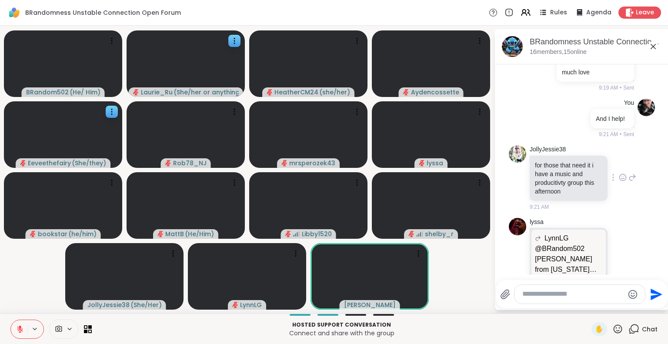
scroll to position [1334, 0]
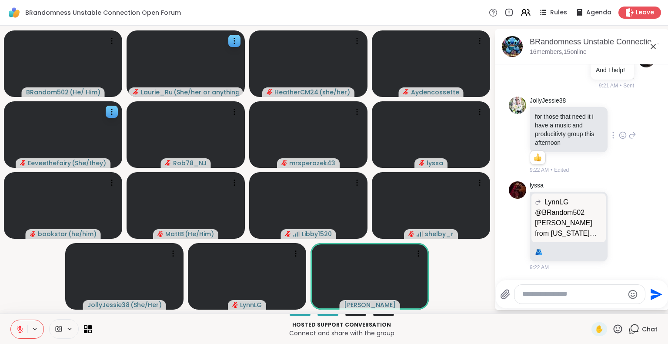
click at [494, 297] on div "BRandom502 ( He/ Him ) Laurie_Ru ( She/her or anything else ) HeatherCM24 ( she…" at bounding box center [334, 170] width 668 height 288
click at [612, 329] on icon at bounding box center [617, 329] width 11 height 11
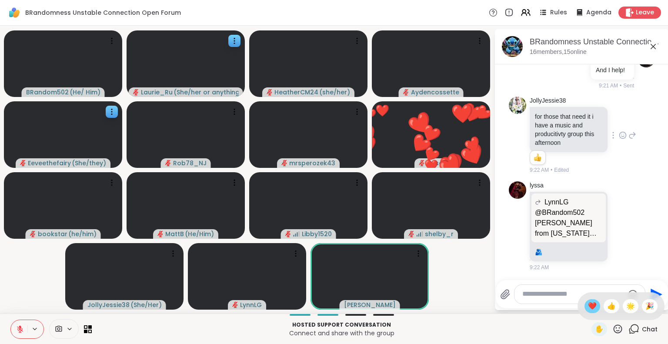
click at [588, 304] on span "❤️" at bounding box center [592, 306] width 9 height 10
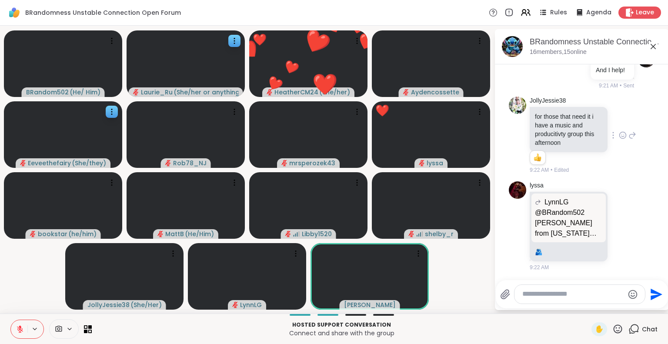
click at [612, 331] on icon at bounding box center [617, 329] width 11 height 11
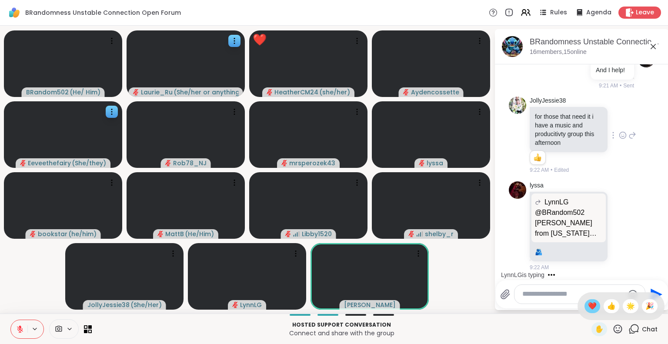
click at [588, 308] on span "❤️" at bounding box center [592, 306] width 9 height 10
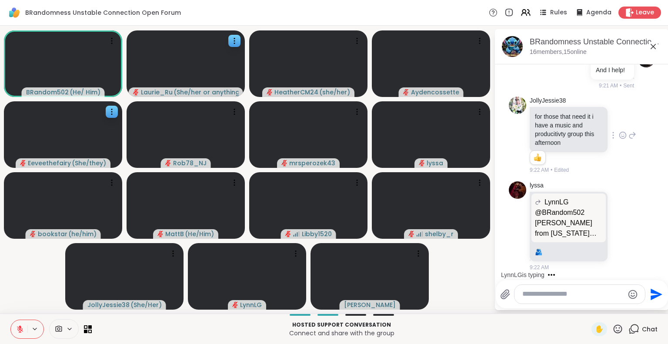
click at [661, 69] on html "BRandomness Unstable Connection Open Forum Rules Agenda Leave BRandom502 ( He/ …" at bounding box center [334, 172] width 668 height 344
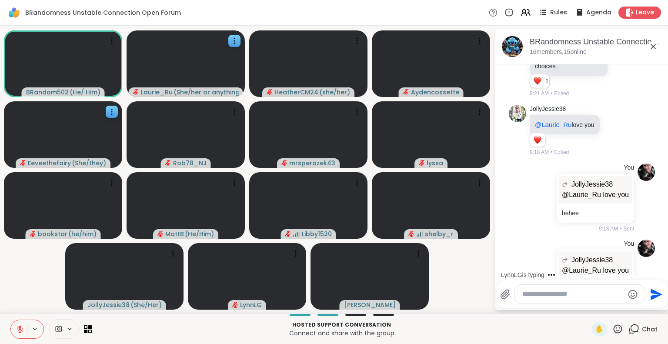
scroll to position [946, 0]
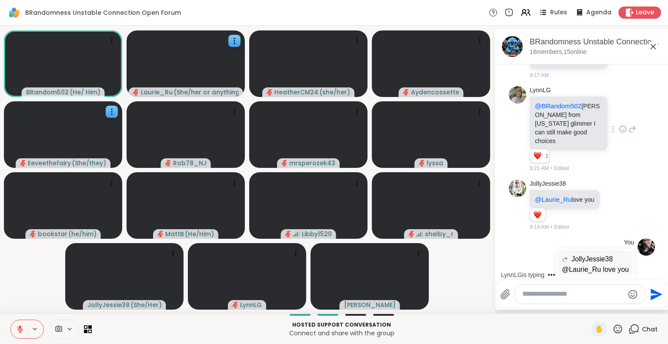
click at [621, 130] on icon at bounding box center [622, 130] width 3 height 1
click at [619, 119] on div "Select Reaction: Heart" at bounding box center [623, 115] width 8 height 8
click at [658, 272] on div "LynnLG is typing" at bounding box center [583, 275] width 170 height 14
click at [612, 332] on icon at bounding box center [617, 329] width 11 height 11
click at [588, 307] on span "❤️" at bounding box center [592, 306] width 9 height 10
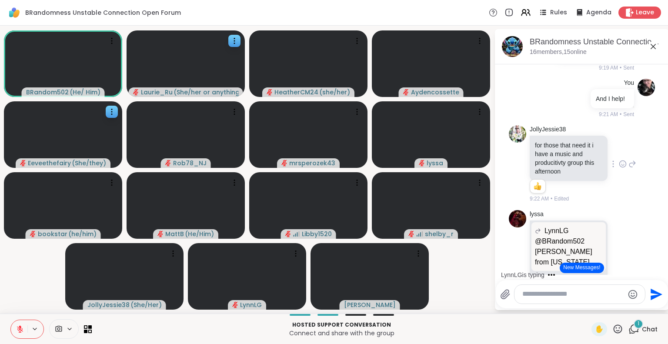
scroll to position [1259, 0]
click at [658, 272] on div "LynnLG is typing" at bounding box center [583, 275] width 170 height 14
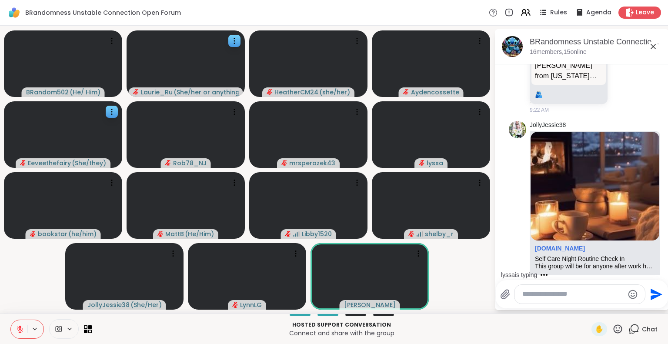
scroll to position [1561, 0]
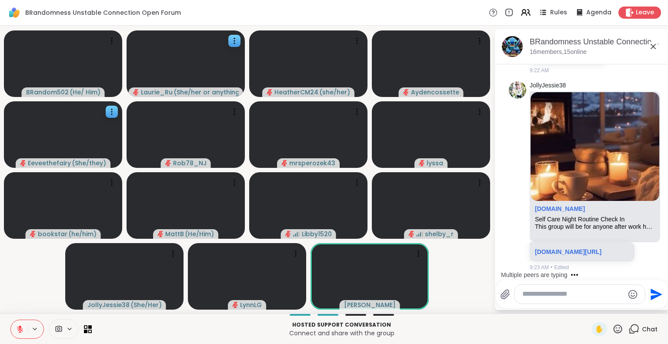
click at [594, 300] on div at bounding box center [579, 294] width 130 height 19
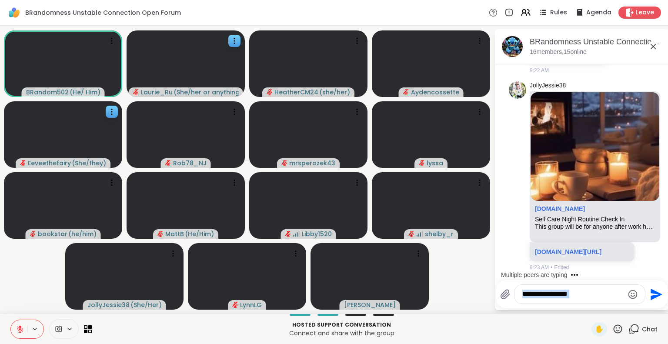
click at [594, 300] on div at bounding box center [579, 294] width 130 height 19
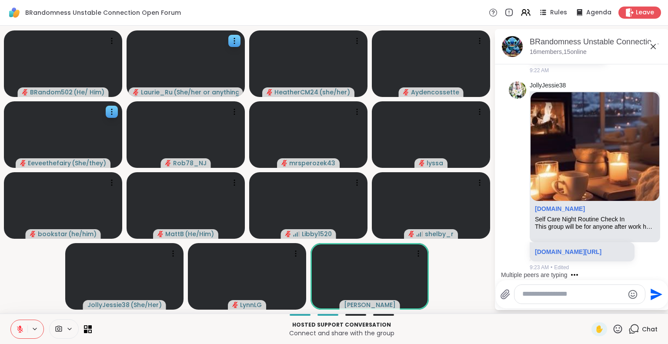
click at [612, 329] on icon at bounding box center [617, 329] width 11 height 11
click at [588, 304] on span "❤️" at bounding box center [592, 306] width 9 height 10
click at [583, 304] on div at bounding box center [579, 294] width 131 height 20
click at [481, 327] on p "Hosted support conversation" at bounding box center [341, 325] width 489 height 8
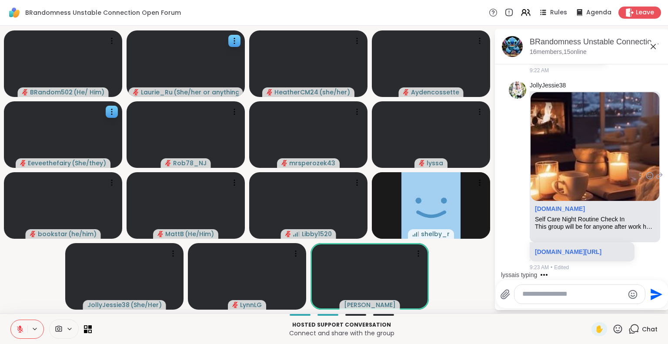
scroll to position [1651, 0]
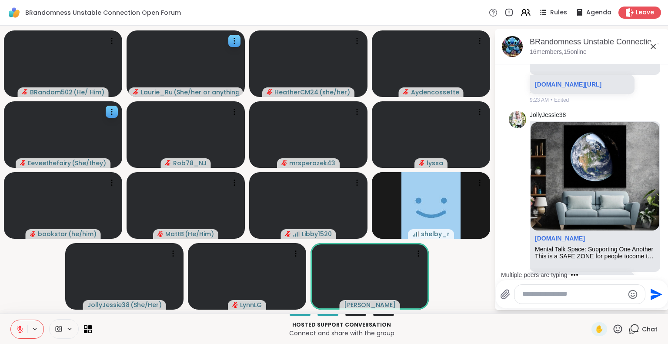
click at [612, 334] on icon at bounding box center [617, 329] width 11 height 11
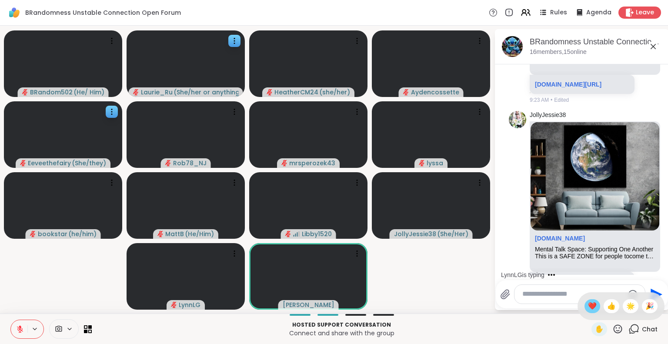
click at [588, 302] on span "❤️" at bounding box center [592, 306] width 9 height 10
click at [612, 328] on icon at bounding box center [617, 329] width 11 height 11
click at [588, 304] on span "❤️" at bounding box center [592, 306] width 9 height 10
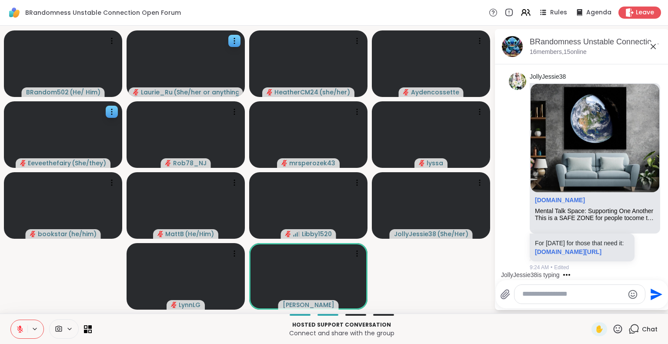
click at [659, 271] on div "JollyJessie38 is typing" at bounding box center [583, 275] width 170 height 14
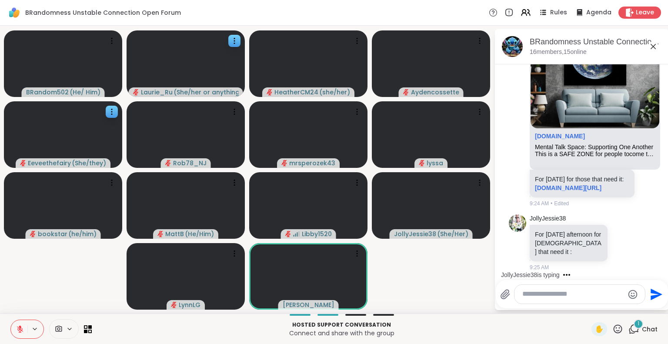
scroll to position [1856, 0]
click at [659, 271] on div "JollyJessie38 is typing" at bounding box center [583, 275] width 170 height 14
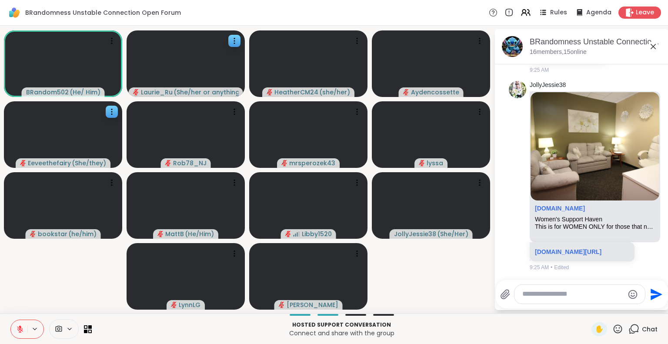
scroll to position [2134, 0]
click at [438, 302] on video-player-container "BRandom502 ( He/ Him ) Laurie_Ru ( She/her or anything else ) HeatherCM24 ( she…" at bounding box center [247, 169] width 484 height 281
click at [447, 328] on p "Hosted support conversation" at bounding box center [341, 325] width 489 height 8
click at [452, 263] on video-player-container "BRandom502 ( He/ Him ) Laurie_Ru ( She/her or anything else ) HeatherCM24 ( she…" at bounding box center [247, 169] width 484 height 281
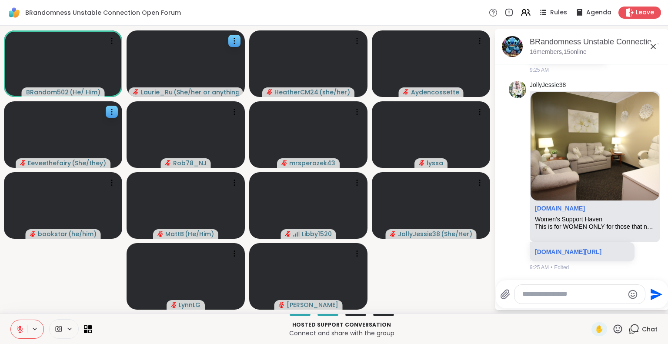
click at [426, 309] on video-player-container "BRandom502 ( He/ Him ) Laurie_Ru ( She/her or anything else ) HeatherCM24 ( she…" at bounding box center [247, 169] width 484 height 281
click at [421, 288] on video-player-container "BRandom502 ( He/ Him ) Laurie_Ru ( She/her or anything else ) HeatherCM24 ( she…" at bounding box center [247, 169] width 484 height 281
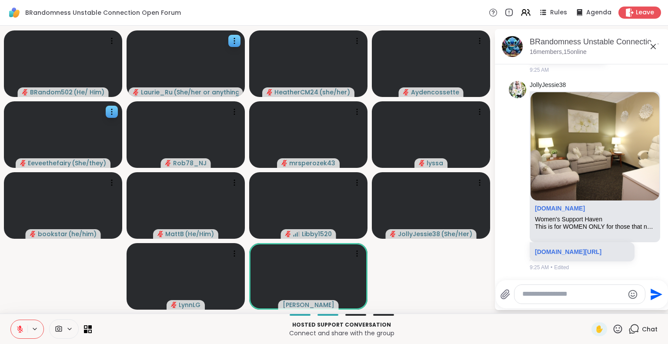
click at [419, 282] on video-player-container "BRandom502 ( He/ Him ) Laurie_Ru ( She/her or anything else ) HeatherCM24 ( she…" at bounding box center [247, 169] width 484 height 281
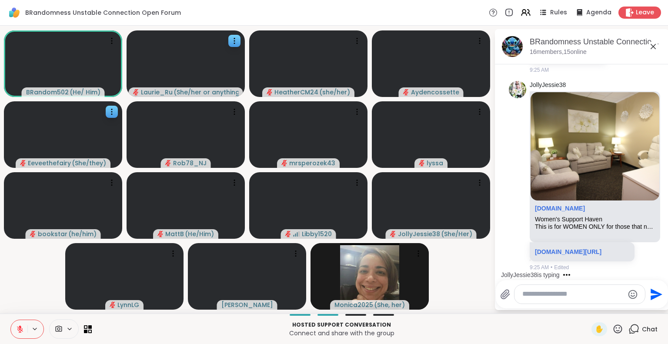
click at [613, 331] on icon at bounding box center [617, 329] width 11 height 11
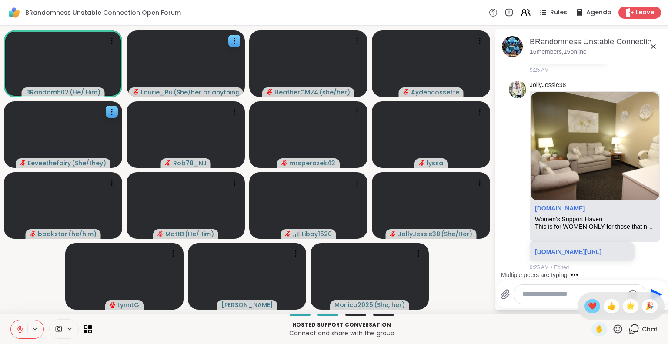
click at [588, 306] on span "❤️" at bounding box center [592, 306] width 9 height 10
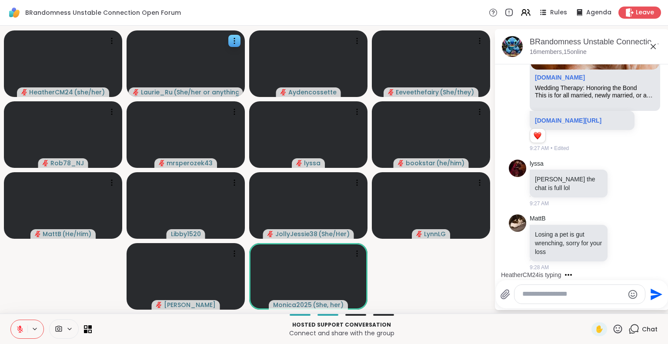
scroll to position [2522, 0]
click at [661, 256] on html "BRandomness Unstable Connection Open Forum Rules Agenda Leave HeatherCM24 ( she…" at bounding box center [334, 172] width 668 height 344
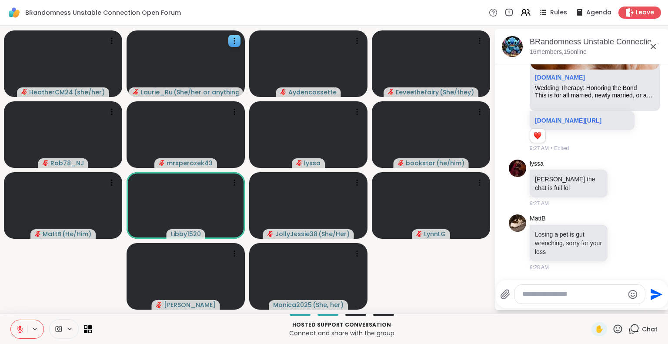
scroll to position [2581, 0]
click at [619, 183] on icon at bounding box center [623, 183] width 8 height 9
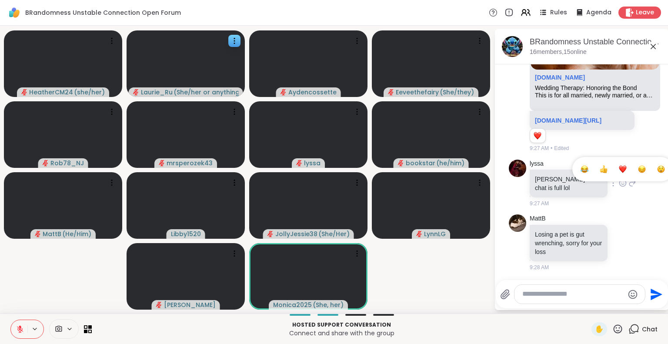
click at [581, 172] on div "Select Reaction: Joy" at bounding box center [585, 169] width 8 height 8
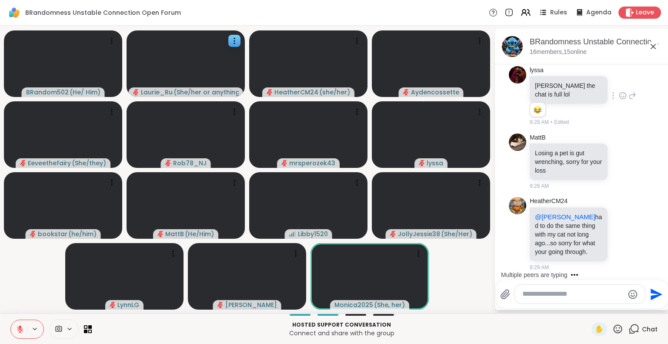
scroll to position [2782, 0]
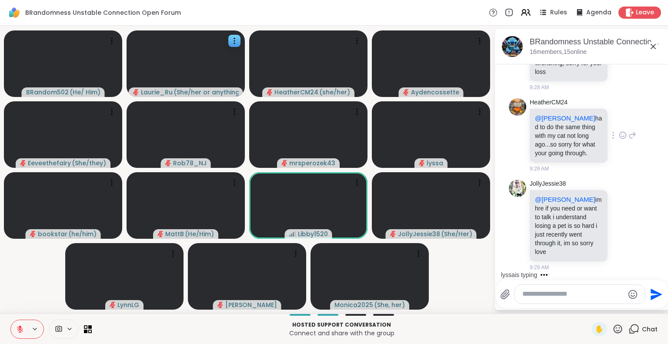
click at [620, 135] on icon at bounding box center [623, 135] width 7 height 7
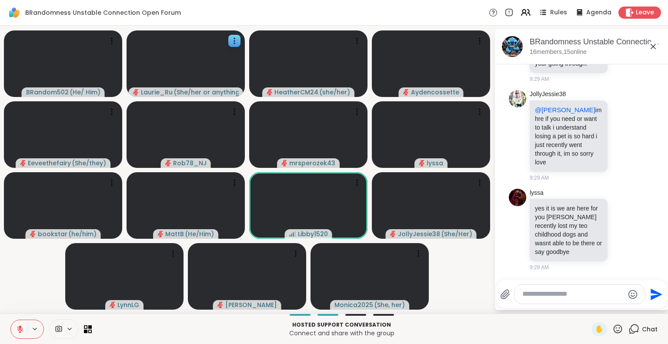
click at [624, 134] on icon at bounding box center [624, 134] width 0 height 0
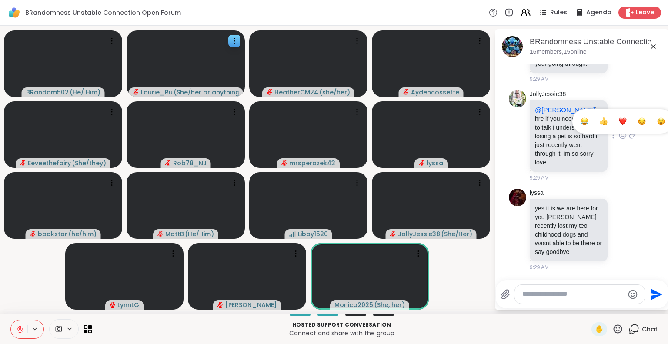
click at [619, 121] on div "Select Reaction: Heart" at bounding box center [623, 121] width 8 height 8
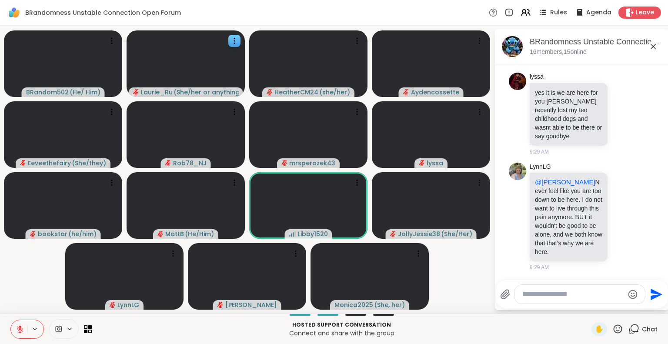
scroll to position [3021, 0]
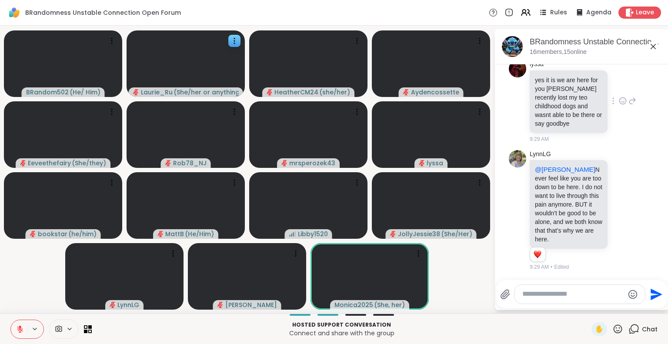
click at [619, 97] on icon at bounding box center [623, 101] width 8 height 9
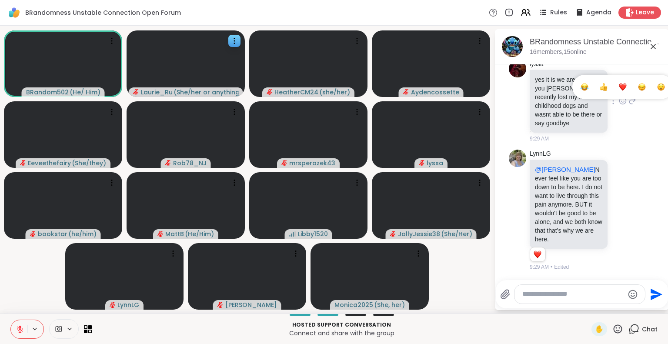
scroll to position [3034, 0]
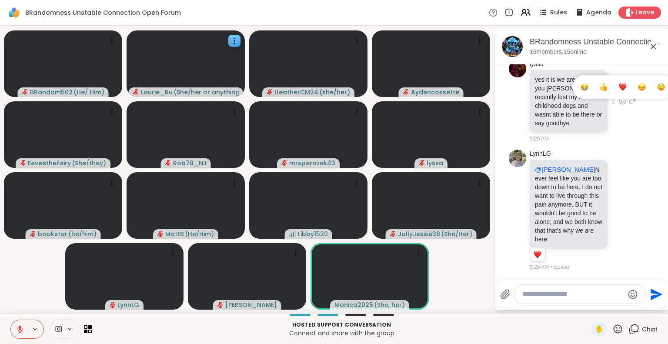
click at [638, 83] on div "Select Reaction: Sad" at bounding box center [642, 87] width 8 height 8
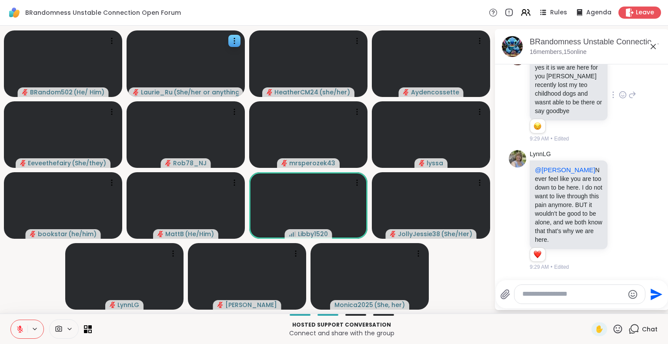
click at [619, 214] on icon at bounding box center [623, 210] width 8 height 9
click at [619, 200] on div "Select Reaction: Heart" at bounding box center [623, 196] width 8 height 8
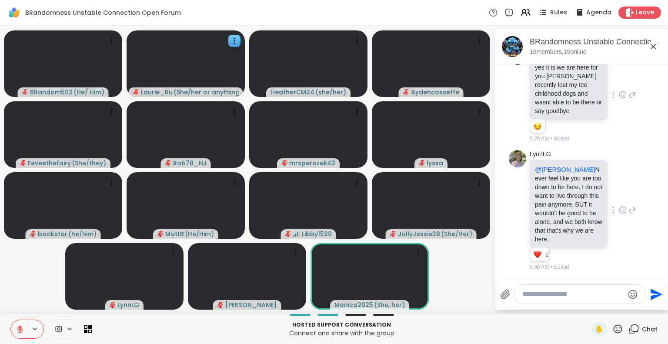
click at [570, 297] on textarea "Type your message" at bounding box center [572, 294] width 101 height 9
click at [548, 290] on textarea "Type your message" at bounding box center [572, 294] width 101 height 9
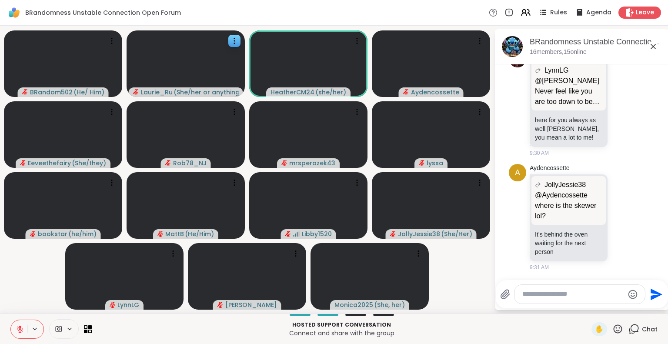
scroll to position [3350, 0]
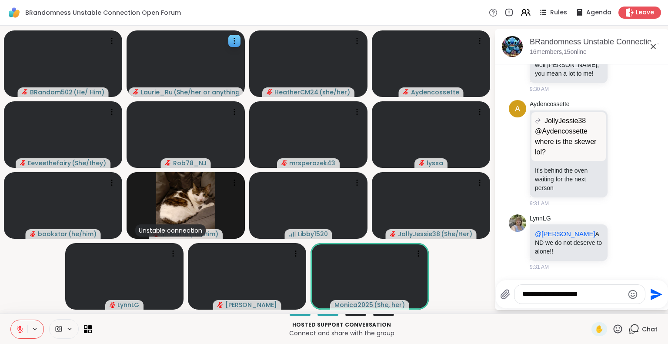
type textarea "**********"
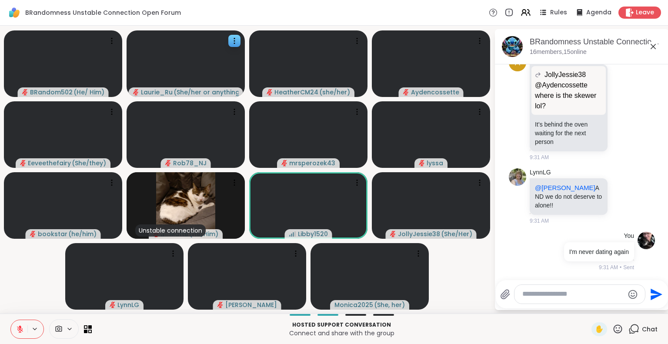
scroll to position [3405, 0]
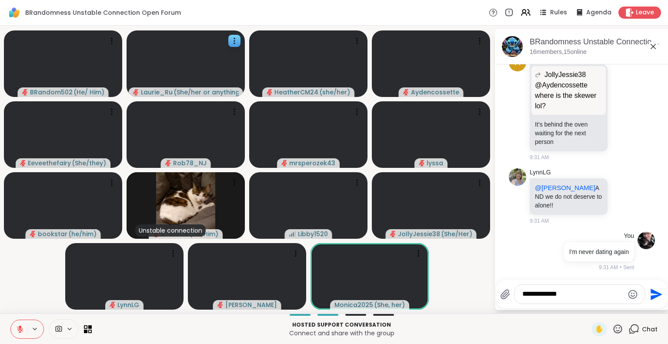
type textarea "**********"
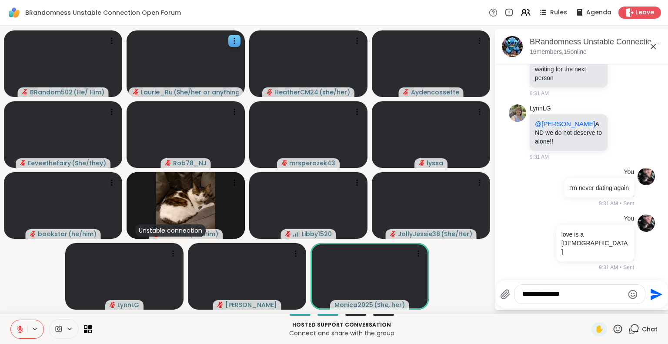
type textarea "**********"
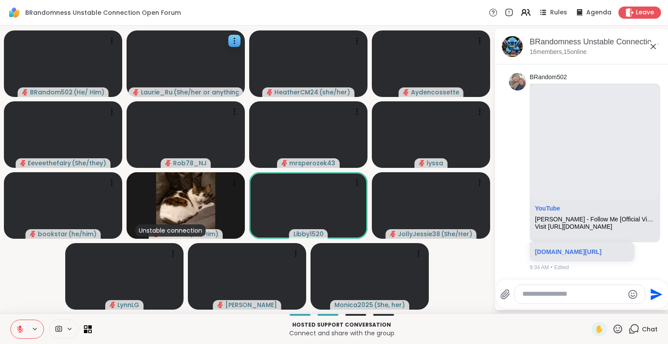
scroll to position [3938, 0]
click at [646, 167] on icon at bounding box center [650, 171] width 8 height 9
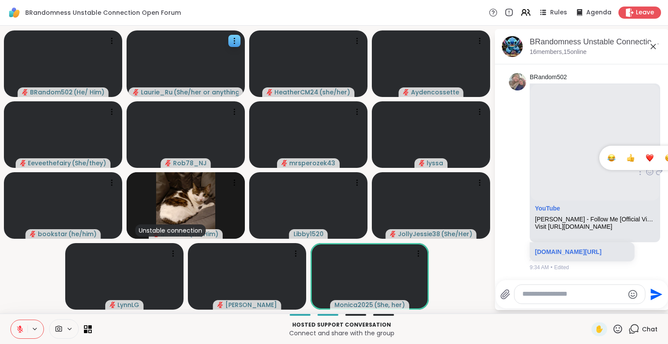
click at [646, 154] on div "Select Reaction: Heart" at bounding box center [650, 158] width 8 height 8
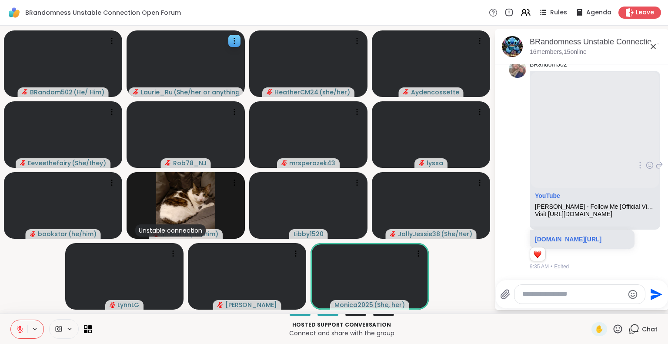
scroll to position [3950, 0]
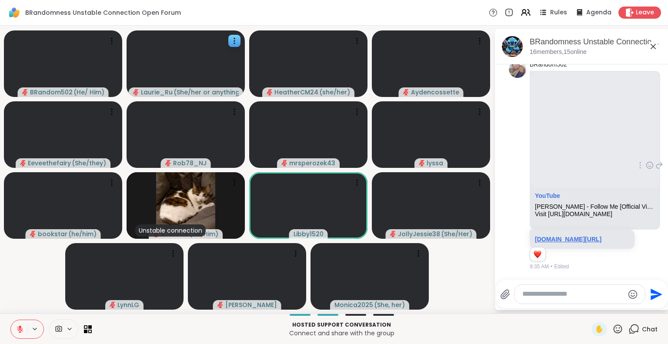
click at [589, 236] on link "youtu.be/0Gjx-ZQuQ_Y?si=wyjc-8UGUOqRvRV0" at bounding box center [568, 239] width 67 height 7
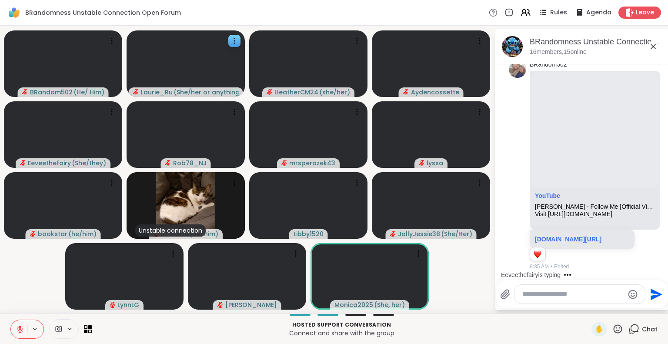
scroll to position [3933, 0]
click at [661, 67] on html "BRandomness Unstable Connection Open Forum Rules Agenda Leave BRandom502 ( He/ …" at bounding box center [334, 172] width 668 height 344
click at [661, 77] on html "BRandomness Unstable Connection Open Forum Rules Agenda Leave BRandom502 ( He/ …" at bounding box center [334, 172] width 668 height 344
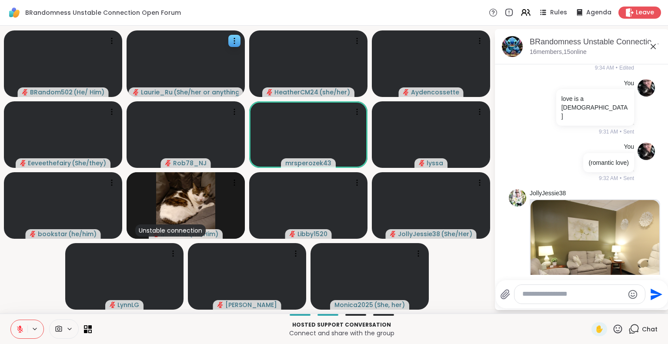
scroll to position [3440, 0]
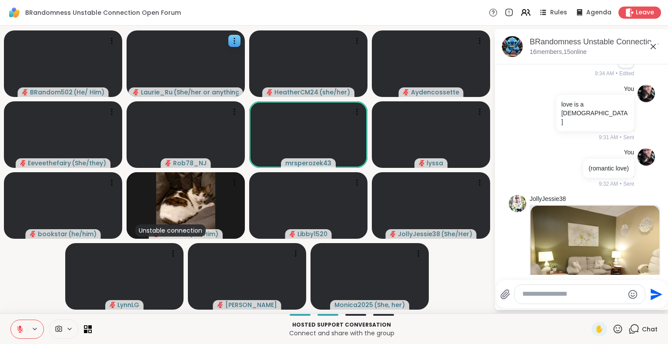
click at [18, 327] on icon at bounding box center [20, 329] width 6 height 6
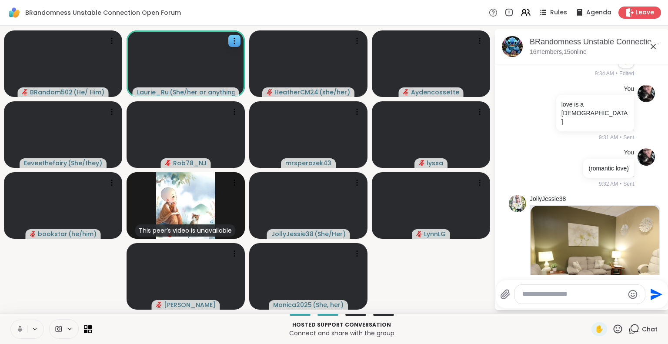
click at [18, 327] on icon at bounding box center [20, 329] width 8 height 8
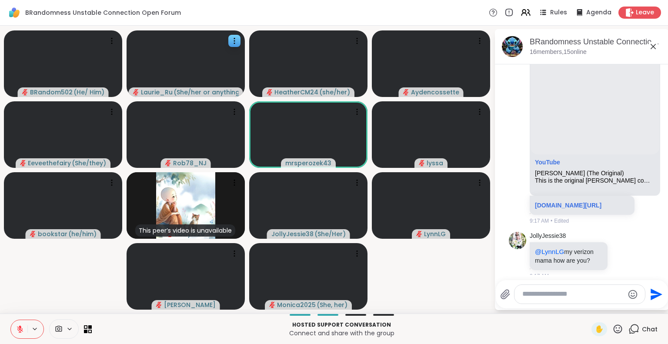
scroll to position [757, 0]
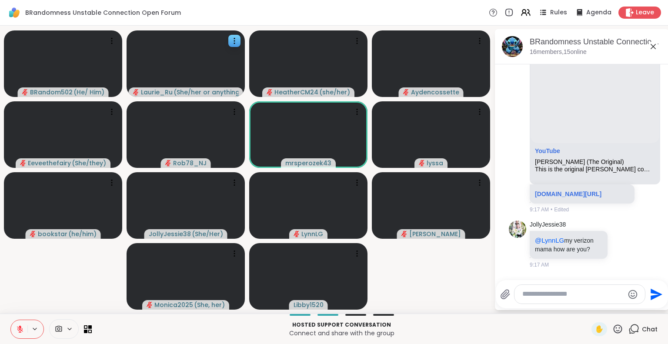
click at [561, 299] on textarea "Type your message" at bounding box center [572, 294] width 101 height 9
click at [79, 90] on span "( He/ Him )" at bounding box center [88, 92] width 31 height 9
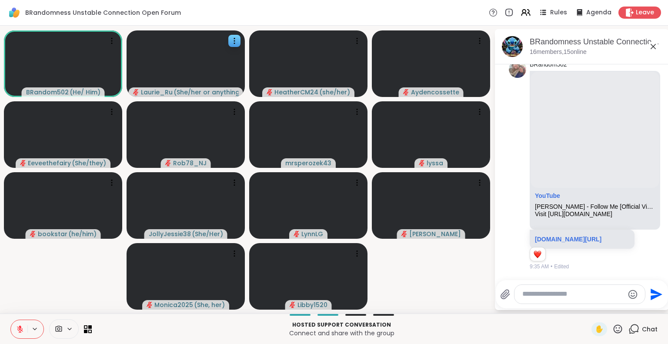
scroll to position [3950, 0]
click at [545, 298] on textarea "Type your message" at bounding box center [572, 294] width 101 height 9
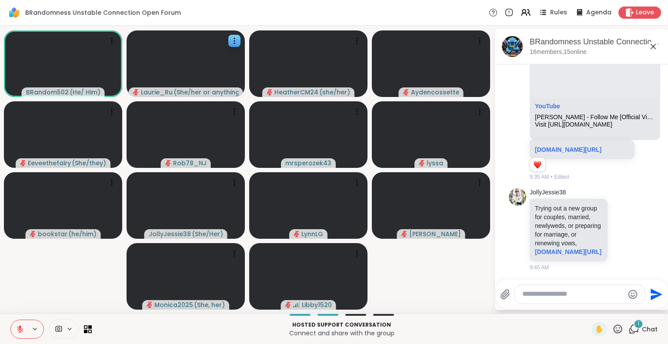
scroll to position [4074, 0]
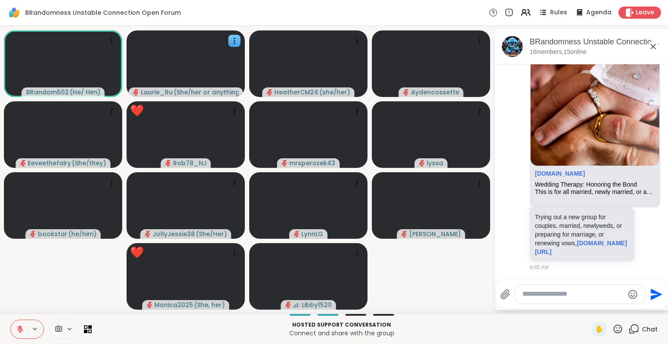
click at [614, 328] on icon at bounding box center [618, 328] width 9 height 9
click at [588, 304] on span "❤️" at bounding box center [592, 306] width 9 height 10
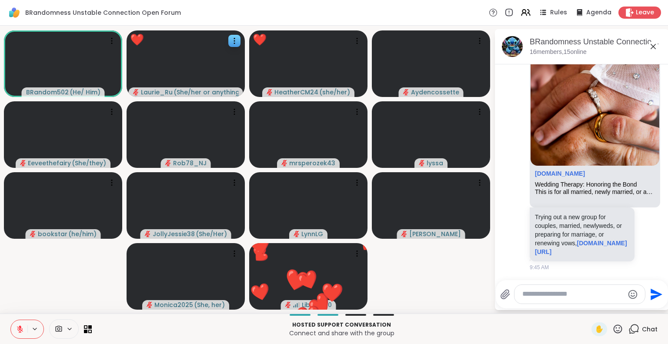
click at [612, 324] on icon at bounding box center [617, 329] width 11 height 11
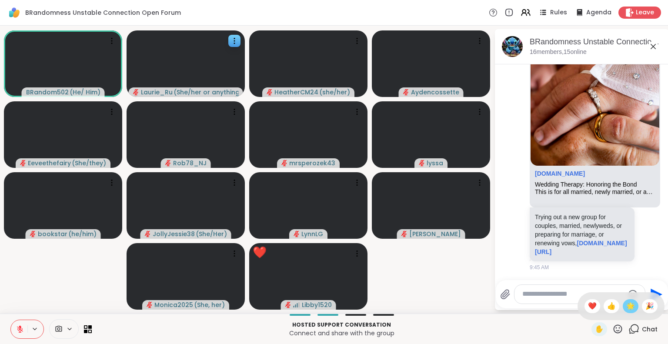
click at [626, 305] on span "🌟" at bounding box center [630, 306] width 9 height 10
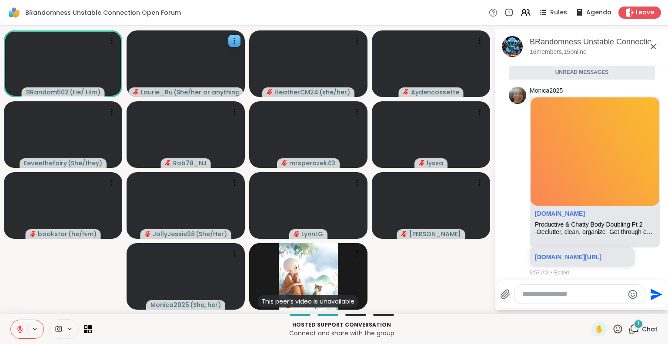
scroll to position [4599, 0]
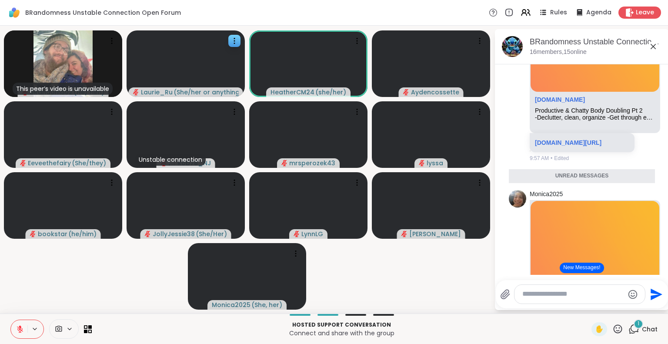
click at [614, 330] on icon at bounding box center [618, 328] width 9 height 9
click at [588, 307] on span "❤️" at bounding box center [592, 306] width 9 height 10
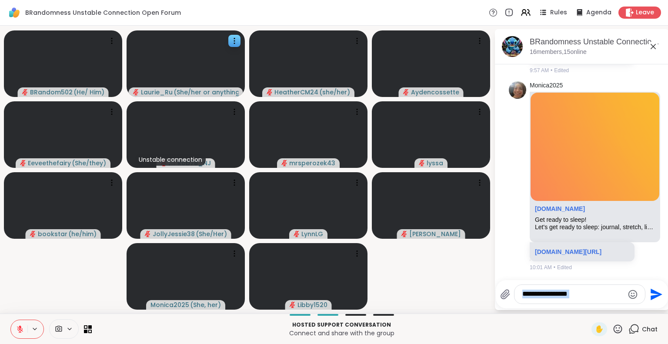
scroll to position [2, 0]
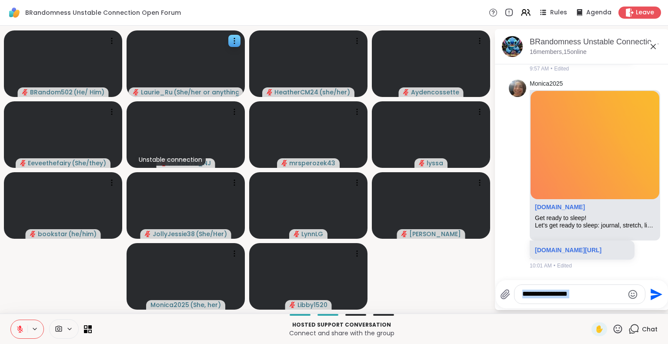
drag, startPoint x: 650, startPoint y: 274, endPoint x: 668, endPoint y: 284, distance: 19.6
click at [661, 284] on html "BRandomness Unstable Connection Open Forum Rules Agenda Leave BRandom502 ( He/ …" at bounding box center [334, 172] width 668 height 344
click at [660, 287] on icon "Send" at bounding box center [655, 294] width 14 height 14
click at [503, 267] on li "Monica2025 sharewellnow.com Get ready to sleep! Let's get ready to sleep: journ…" at bounding box center [582, 174] width 158 height 197
click at [92, 270] on video-player-container "BRandom502 ( He/ Him ) Laurie_Ru ( She/her or anything else ) HeatherCM24 ( she…" at bounding box center [247, 169] width 484 height 281
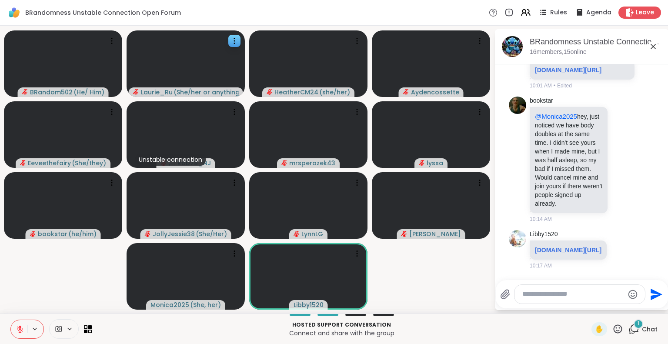
scroll to position [5123, 0]
click at [21, 329] on icon at bounding box center [20, 329] width 8 height 8
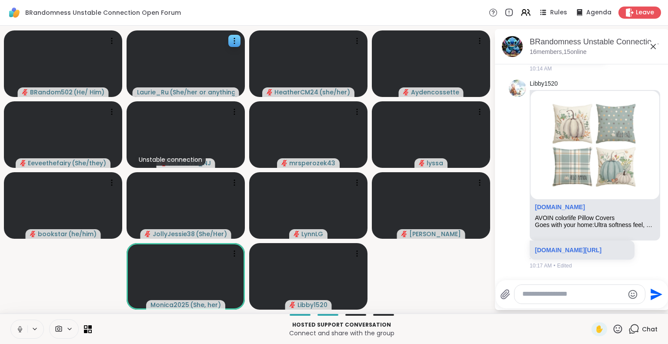
click at [21, 329] on icon at bounding box center [20, 329] width 8 height 8
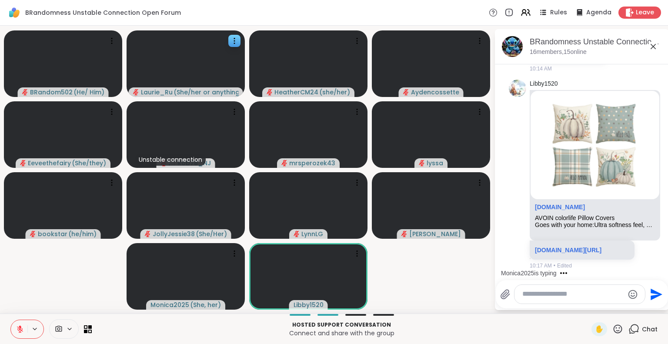
click at [659, 270] on div "Monica2025 is typing" at bounding box center [583, 273] width 170 height 14
click at [654, 268] on div "Monica2025 is typing" at bounding box center [583, 273] width 170 height 14
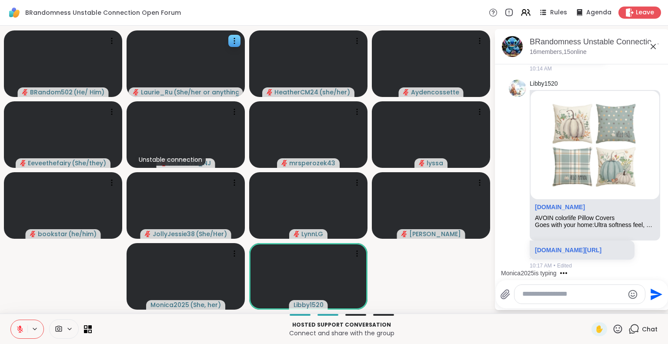
click at [654, 268] on div "Monica2025 is typing" at bounding box center [583, 273] width 170 height 14
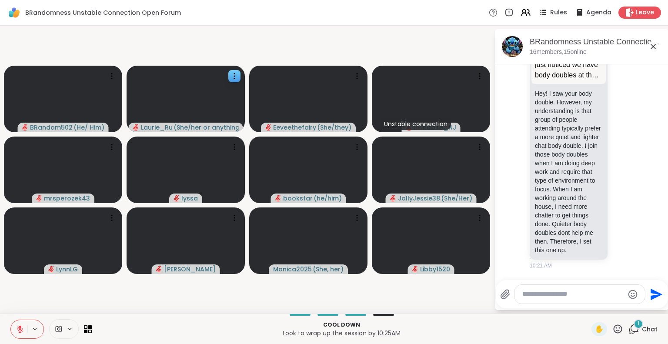
scroll to position [5866, 0]
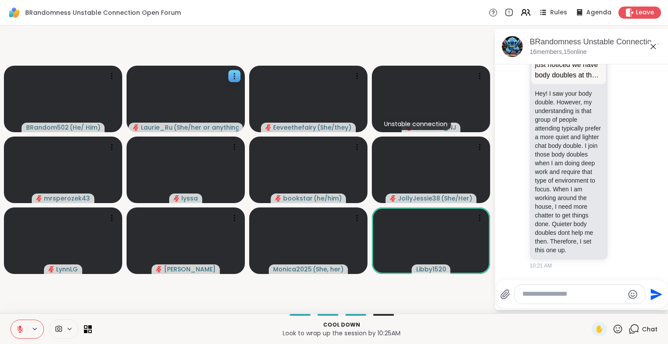
click at [614, 328] on icon at bounding box center [617, 329] width 11 height 11
click at [607, 305] on span "👍" at bounding box center [611, 306] width 9 height 10
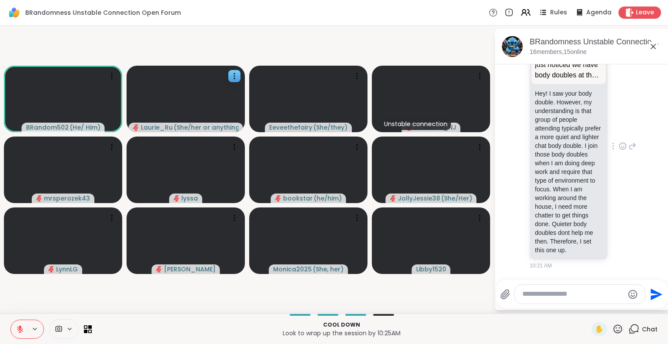
click at [633, 217] on div "Monica2025 bookstar @Monica2025 hey, just noticed we have body doubles at the s…" at bounding box center [582, 147] width 146 height 254
click at [619, 142] on icon at bounding box center [623, 146] width 8 height 9
click at [600, 128] on div "Select Reaction: Thumbs up" at bounding box center [604, 132] width 8 height 8
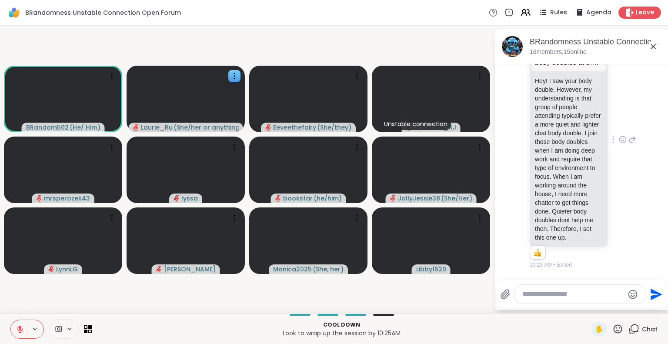
scroll to position [5879, 0]
click at [460, 289] on video-player-container "BRandom502 ( He/ Him ) Laurie_Ru ( She/her or anything else ) Eeveethefairy ( S…" at bounding box center [247, 169] width 484 height 281
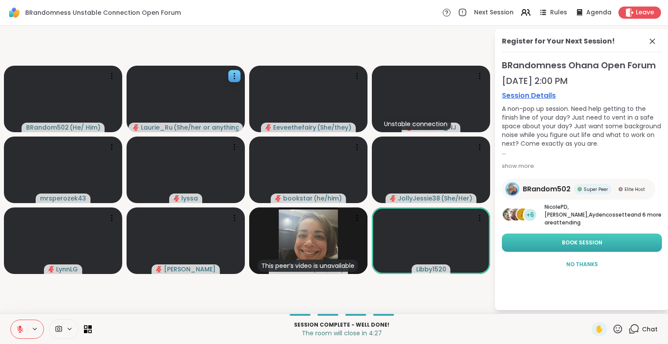
click at [576, 239] on span "Book Session" at bounding box center [582, 243] width 40 height 8
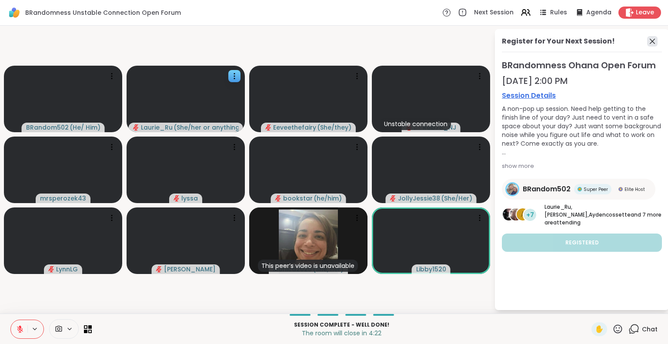
click at [655, 42] on icon at bounding box center [652, 41] width 10 height 10
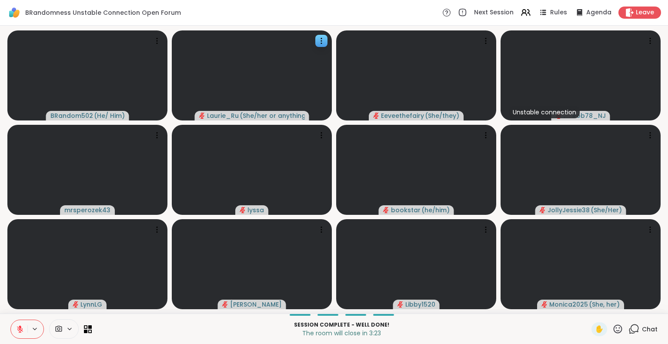
click at [23, 330] on icon at bounding box center [20, 329] width 8 height 8
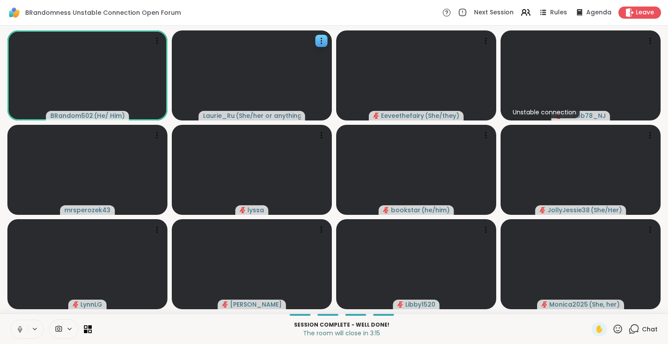
click at [21, 330] on icon at bounding box center [20, 329] width 4 height 3
click at [21, 330] on icon at bounding box center [20, 329] width 6 height 6
click at [141, 298] on video at bounding box center [87, 264] width 160 height 90
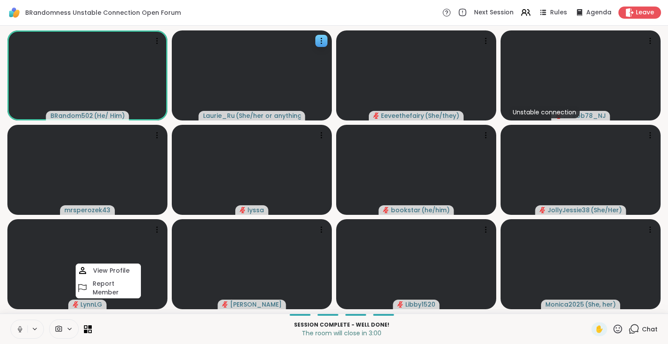
click at [21, 327] on icon at bounding box center [20, 329] width 8 height 8
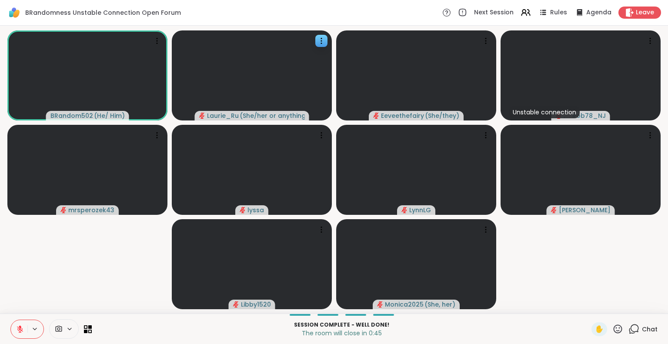
click at [21, 328] on icon at bounding box center [20, 329] width 8 height 8
click at [17, 327] on icon at bounding box center [20, 329] width 8 height 8
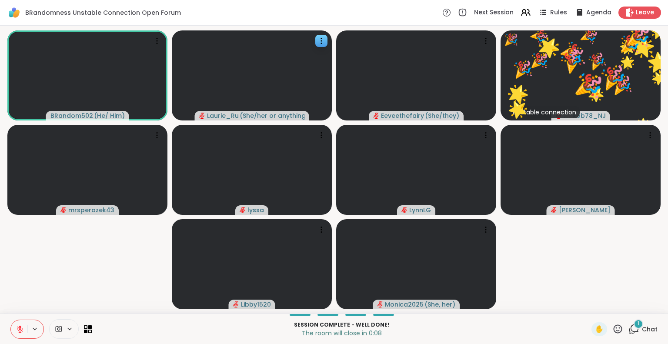
click at [614, 329] on icon at bounding box center [617, 329] width 11 height 11
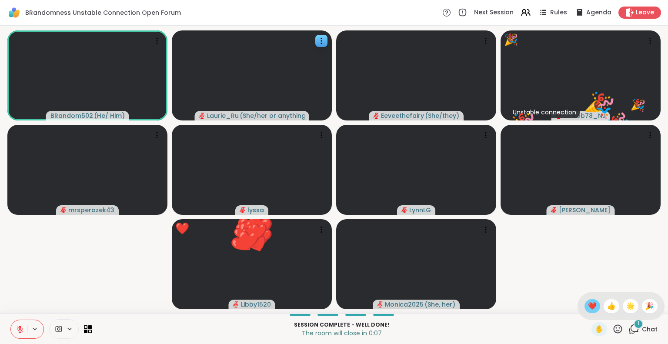
click at [588, 306] on span "❤️" at bounding box center [592, 306] width 9 height 10
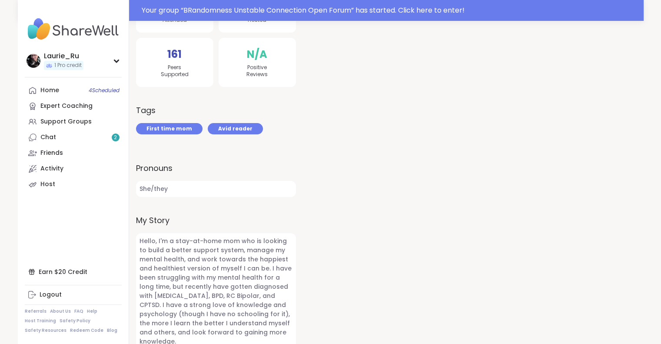
scroll to position [219, 0]
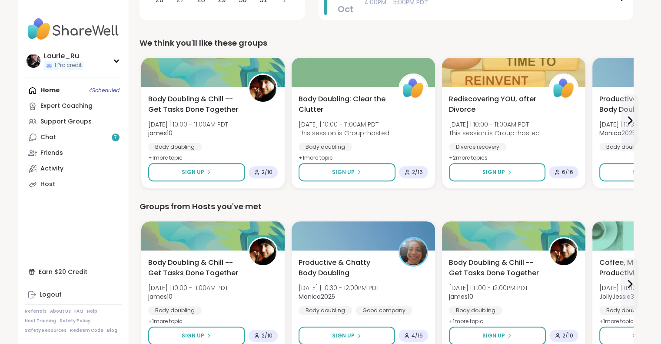
scroll to position [266, 0]
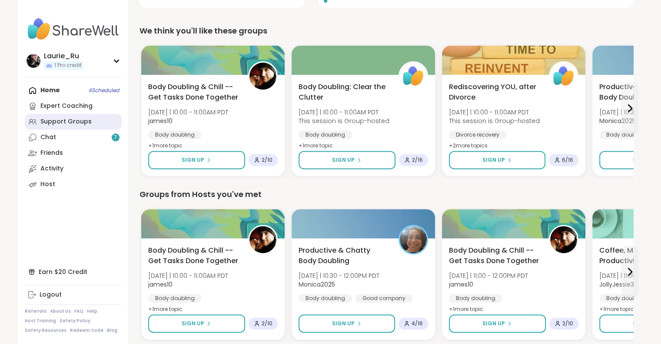
click at [73, 125] on div "Support Groups" at bounding box center [65, 121] width 51 height 9
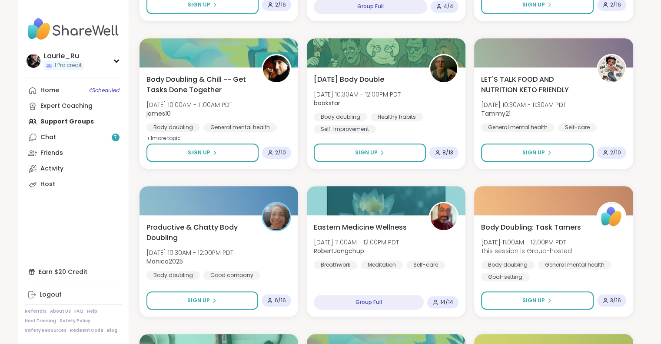
scroll to position [609, 0]
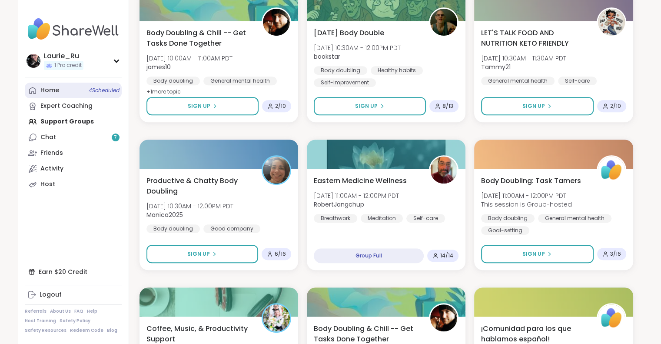
click at [108, 91] on span "4 Scheduled" at bounding box center [104, 90] width 31 height 7
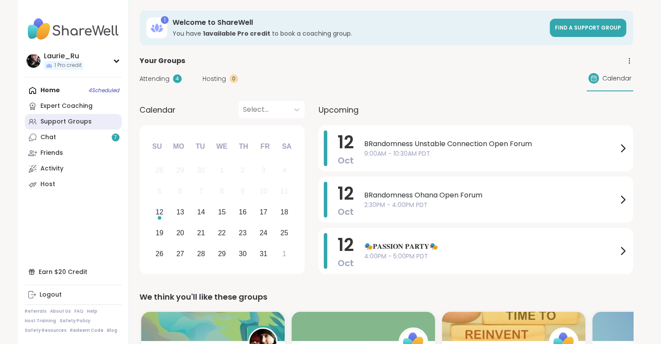
click at [70, 120] on div "Support Groups" at bounding box center [65, 121] width 51 height 9
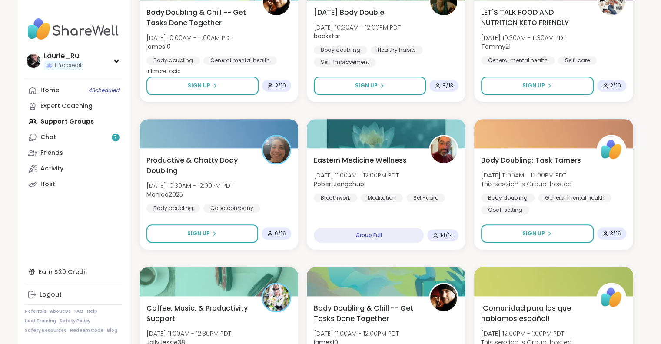
scroll to position [630, 0]
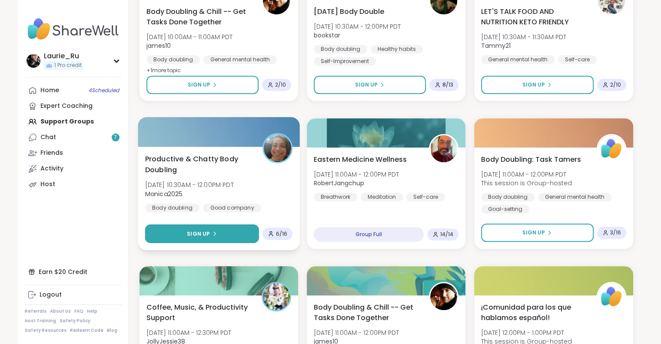
click at [230, 233] on button "Sign Up" at bounding box center [202, 233] width 114 height 19
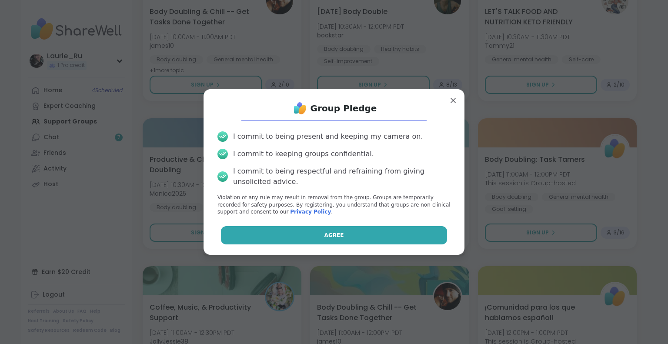
click at [356, 240] on button "Agree" at bounding box center [334, 235] width 227 height 18
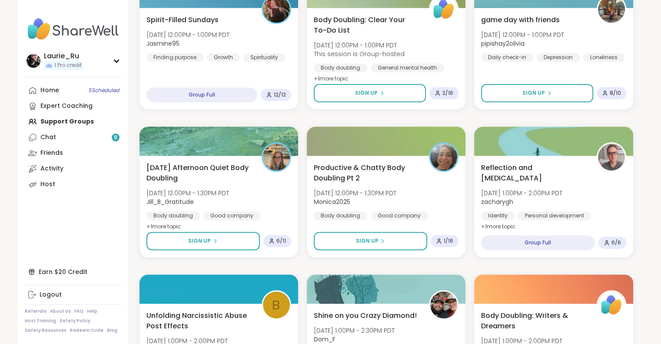
scroll to position [1068, 0]
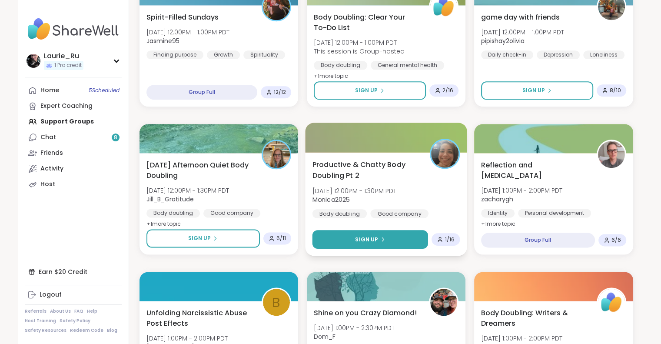
click at [409, 234] on button "Sign Up" at bounding box center [370, 239] width 116 height 19
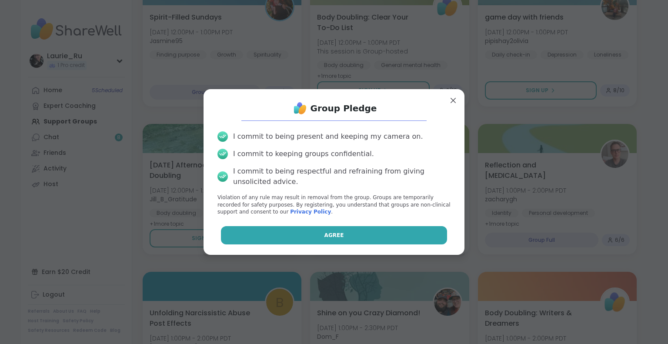
click at [413, 233] on button "Agree" at bounding box center [334, 235] width 227 height 18
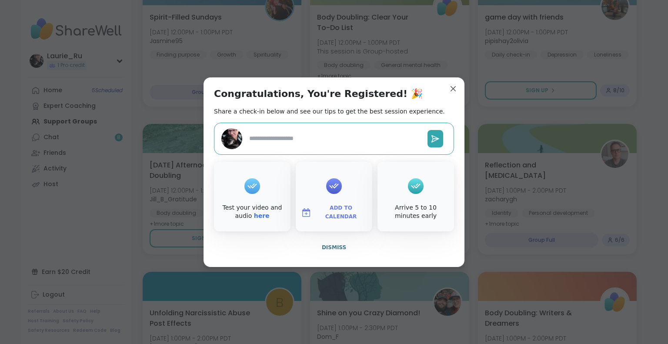
type textarea "*"
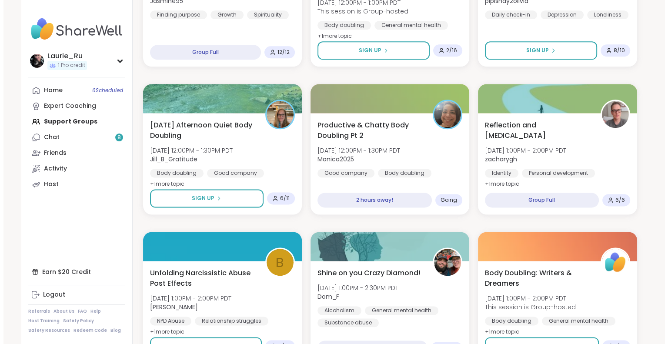
scroll to position [1108, 0]
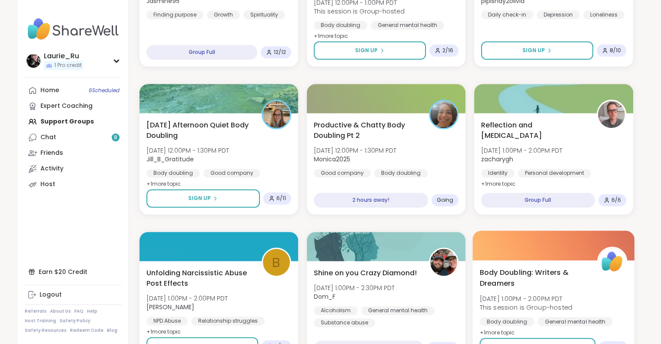
click at [484, 292] on div "Body Doubling: Writers & Dreamers Sun, Oct 12 | 1:00PM - 2:00PM PDT This sessio…" at bounding box center [554, 302] width 148 height 71
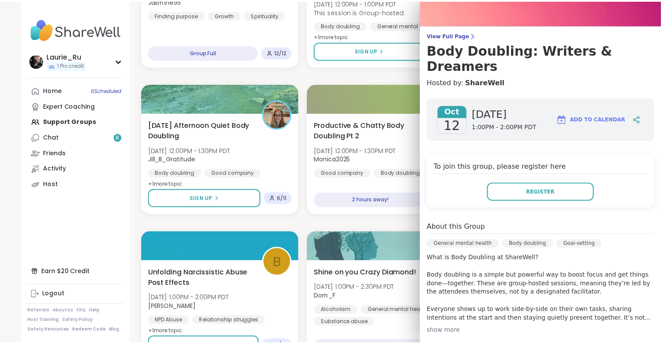
scroll to position [0, 0]
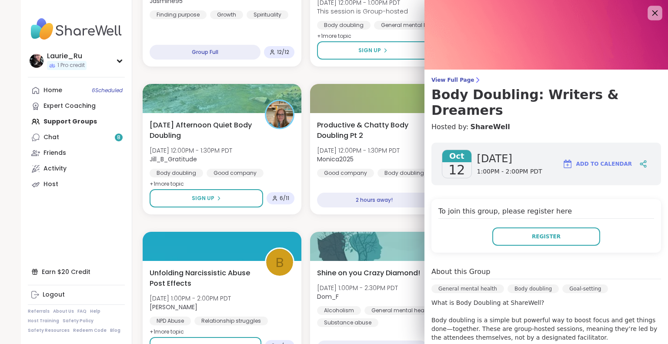
click at [652, 13] on icon at bounding box center [655, 13] width 6 height 6
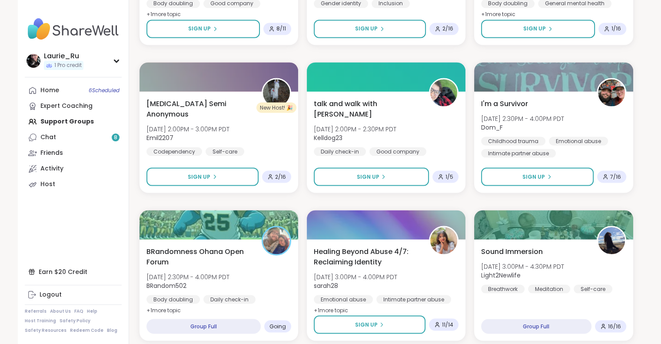
scroll to position [1605, 0]
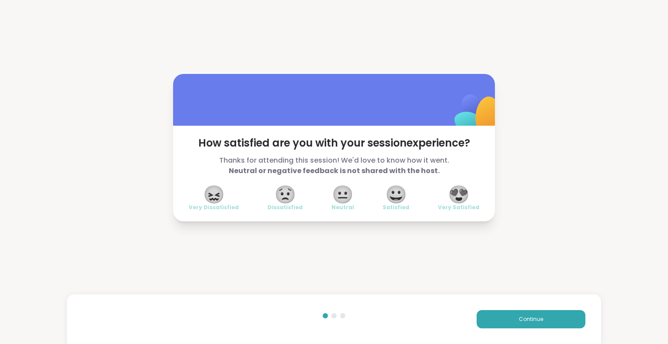
click at [456, 197] on span "😍" at bounding box center [459, 195] width 22 height 16
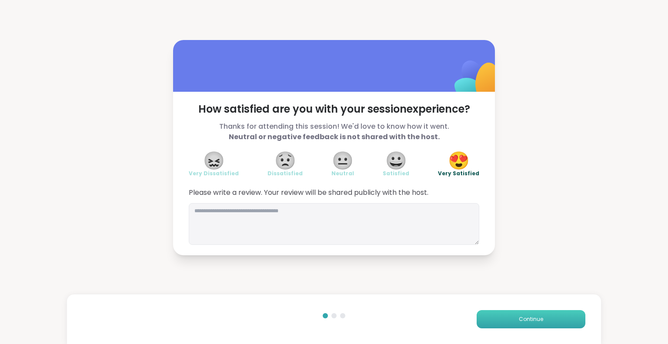
click at [519, 315] on span "Continue" at bounding box center [531, 319] width 24 height 8
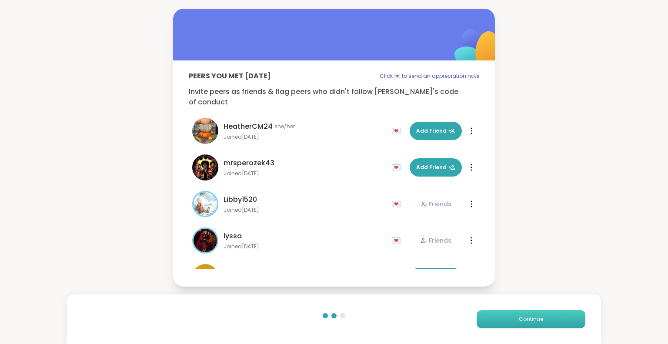
click at [519, 315] on span "Continue" at bounding box center [531, 319] width 24 height 8
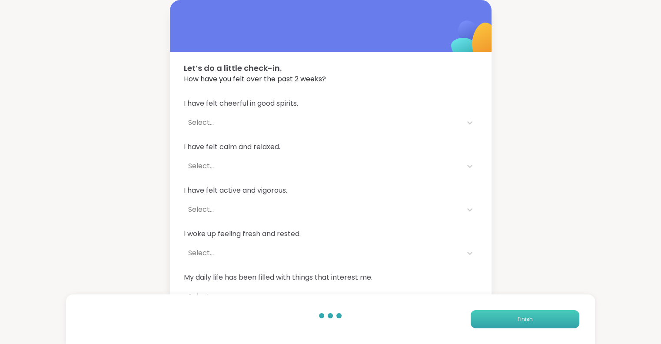
click at [513, 315] on button "Finish" at bounding box center [525, 319] width 109 height 18
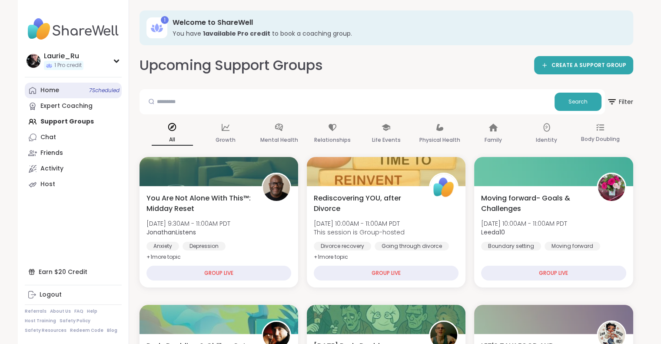
click at [101, 92] on span "7 Scheduled" at bounding box center [104, 90] width 30 height 7
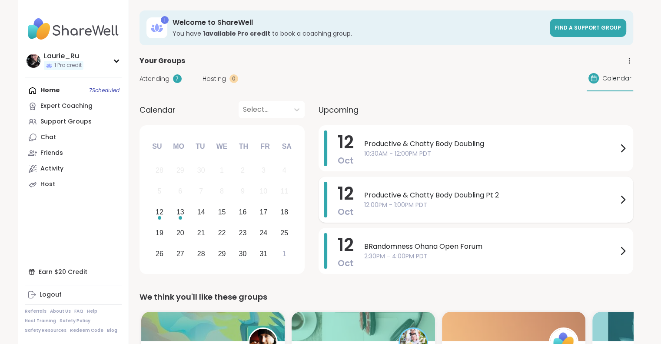
click at [503, 207] on span "12:00PM - 1:00PM PDT" at bounding box center [491, 204] width 254 height 9
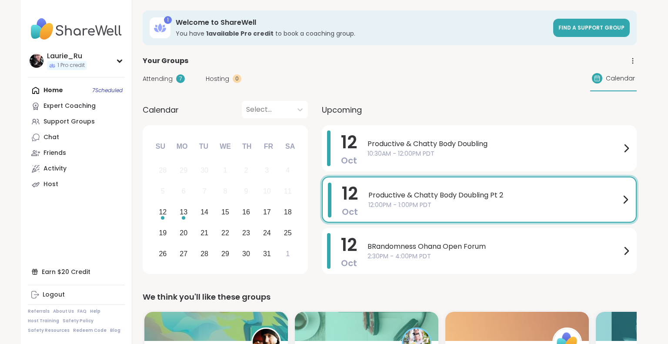
click at [378, 85] on div "Attending 7 Hosting 0 Calendar" at bounding box center [390, 78] width 494 height 25
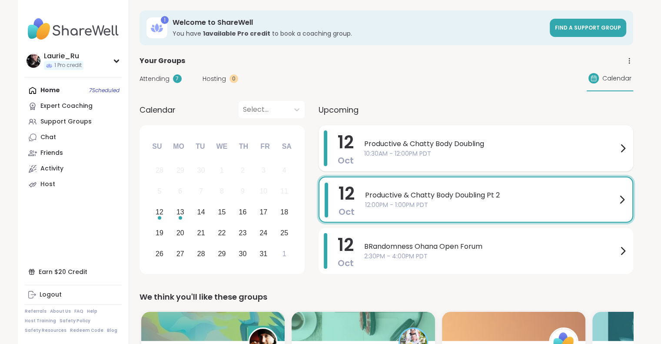
click at [410, 145] on span "Productive & Chatty Body Doubling" at bounding box center [491, 144] width 254 height 10
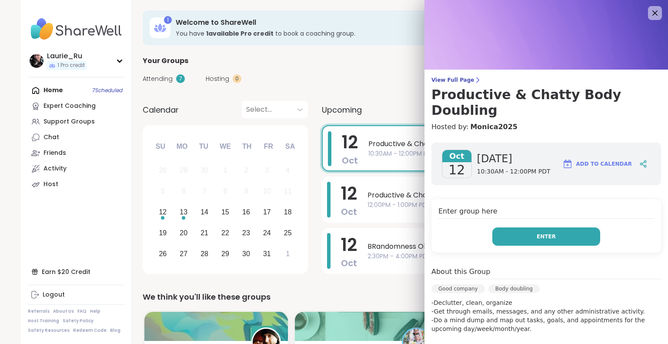
click at [528, 227] on button "Enter" at bounding box center [546, 236] width 108 height 18
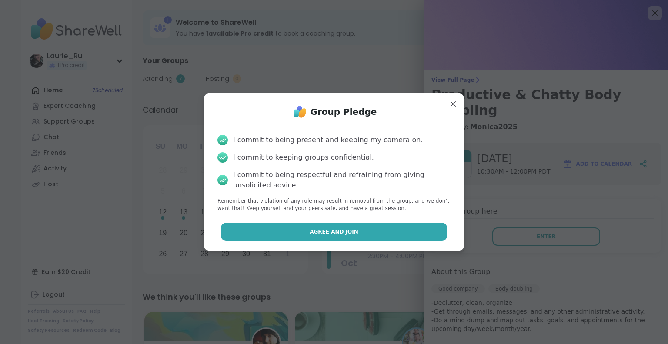
click at [400, 231] on button "Agree and Join" at bounding box center [334, 232] width 227 height 18
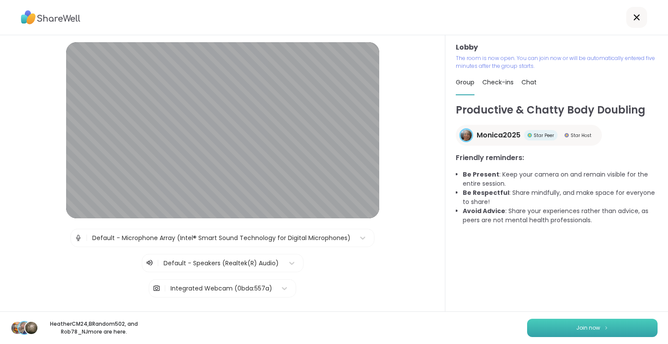
click at [576, 330] on span "Join now" at bounding box center [588, 328] width 24 height 8
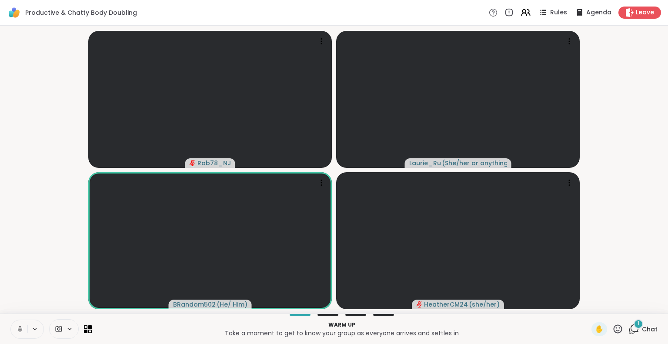
click at [17, 330] on icon at bounding box center [20, 329] width 8 height 8
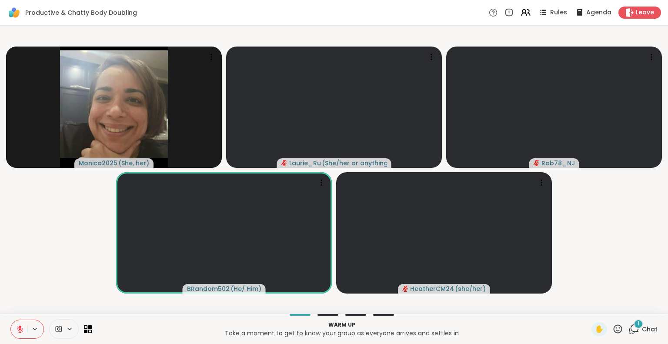
click at [634, 325] on div "1" at bounding box center [639, 324] width 10 height 10
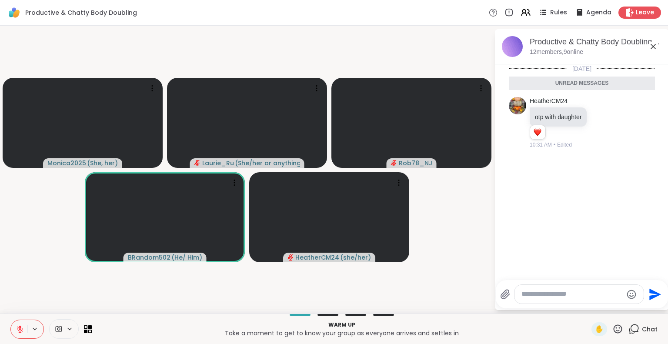
click at [20, 328] on icon at bounding box center [20, 329] width 8 height 8
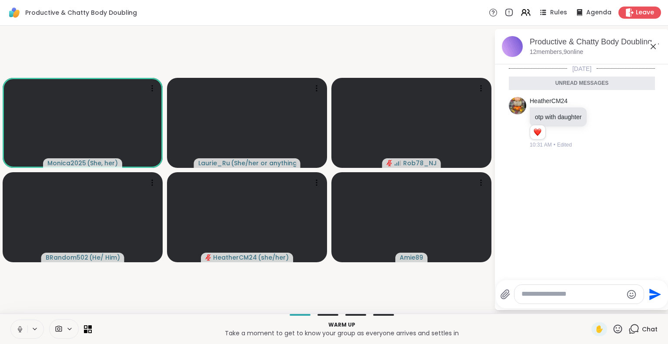
click at [20, 328] on icon at bounding box center [20, 329] width 8 height 8
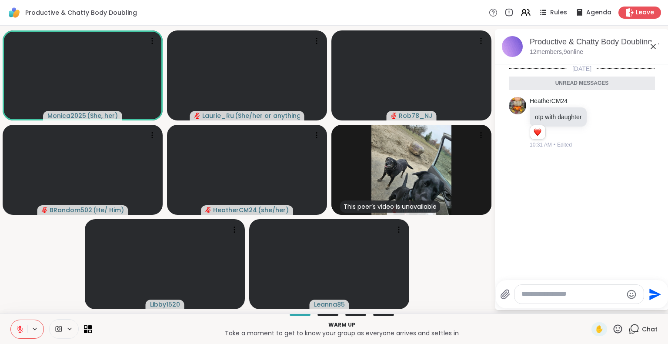
click at [21, 330] on icon at bounding box center [20, 329] width 6 height 6
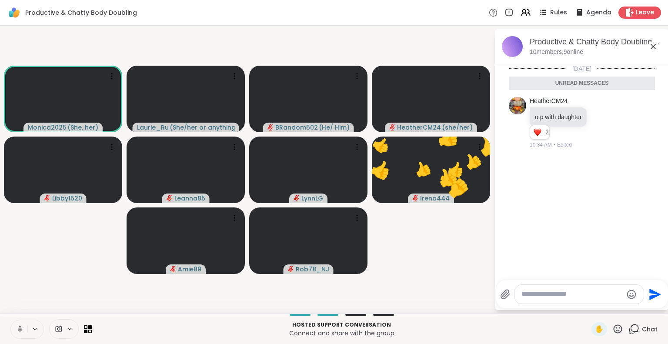
click at [614, 331] on icon at bounding box center [618, 328] width 9 height 9
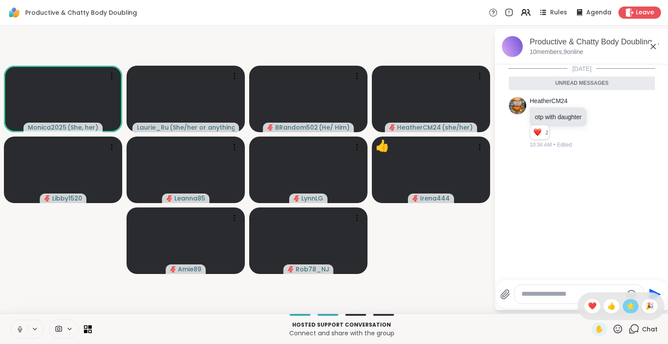
click at [626, 309] on span "🌟" at bounding box center [630, 306] width 9 height 10
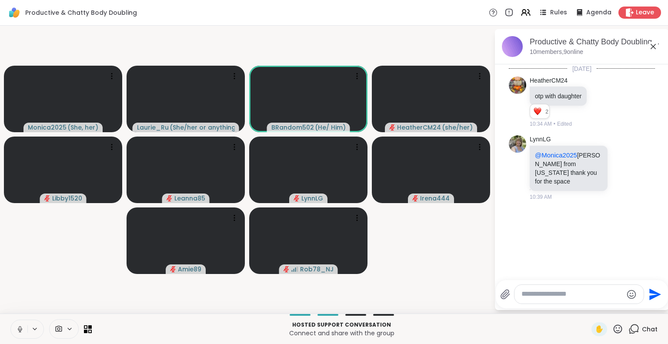
click at [541, 296] on textarea "Type your message" at bounding box center [571, 294] width 101 height 9
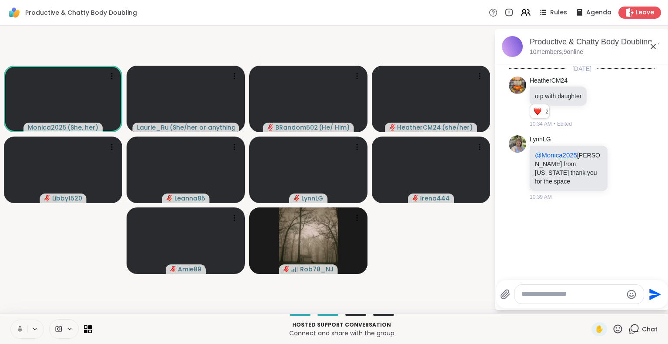
click at [21, 330] on icon at bounding box center [20, 329] width 4 height 3
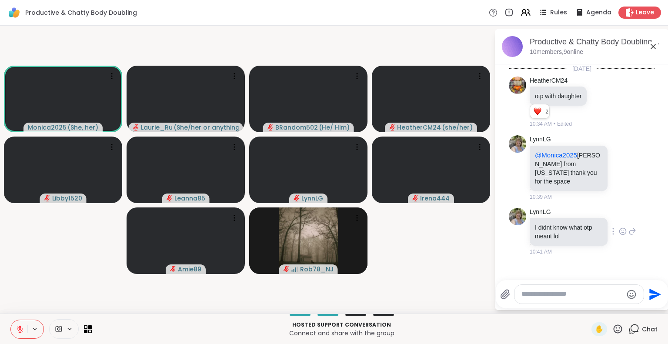
click at [630, 228] on icon at bounding box center [633, 231] width 6 height 6
click at [647, 268] on icon at bounding box center [646, 266] width 4 height 4
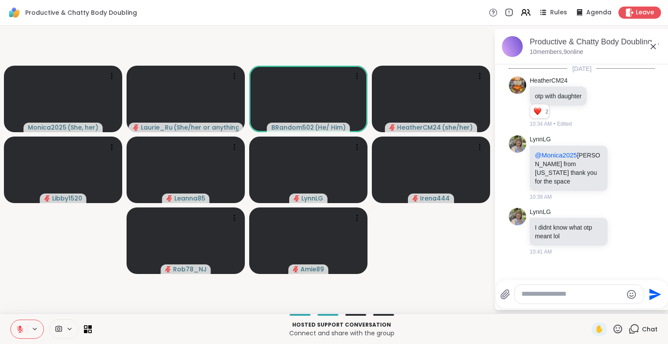
click at [23, 326] on icon at bounding box center [20, 329] width 8 height 8
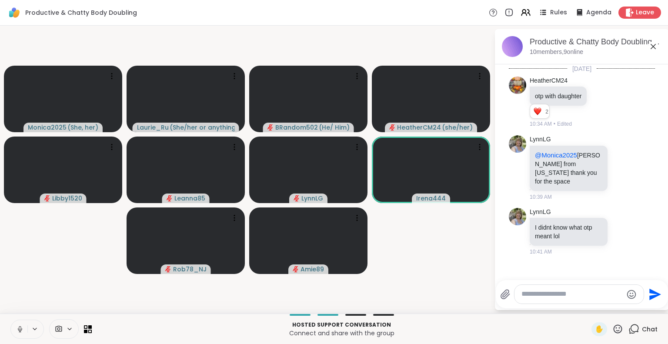
click at [20, 330] on icon at bounding box center [20, 329] width 8 height 8
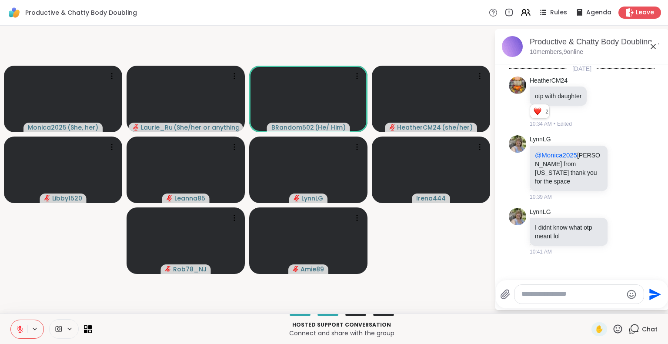
click at [20, 330] on icon at bounding box center [20, 329] width 8 height 8
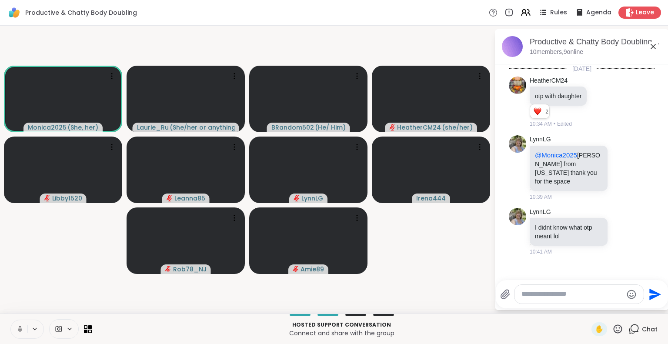
click at [18, 328] on icon at bounding box center [20, 329] width 8 height 8
click at [442, 293] on video-player-container "Monica2025 ( She, her ) Laurie_Ru ( She/her or anything else ) BRandom502 ( He/…" at bounding box center [247, 169] width 484 height 281
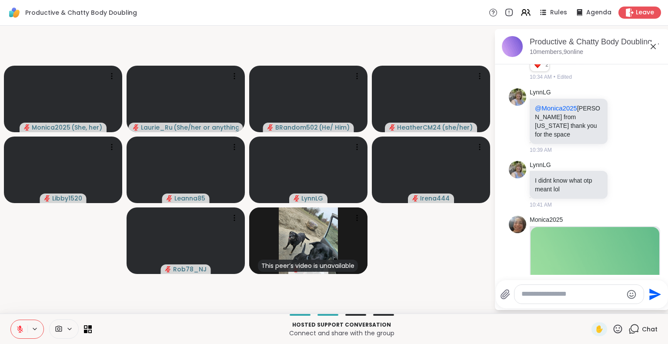
click at [0, 124] on div "Monica2025 ( She, her ) Laurie_Ru ( She/her or anything else ) BRandom502 ( He/…" at bounding box center [334, 170] width 668 height 288
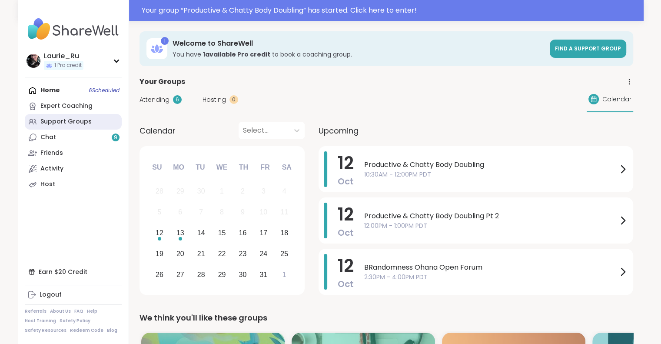
click at [74, 120] on div "Support Groups" at bounding box center [65, 121] width 51 height 9
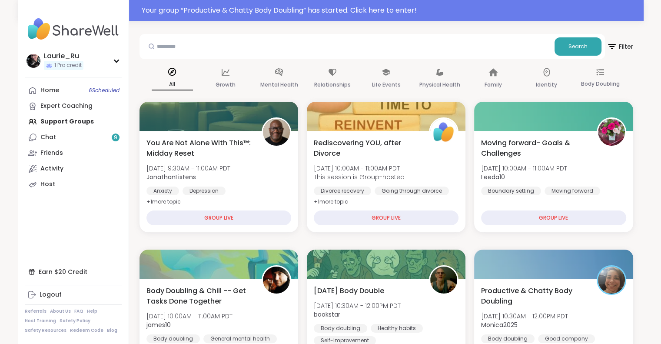
scroll to position [87, 0]
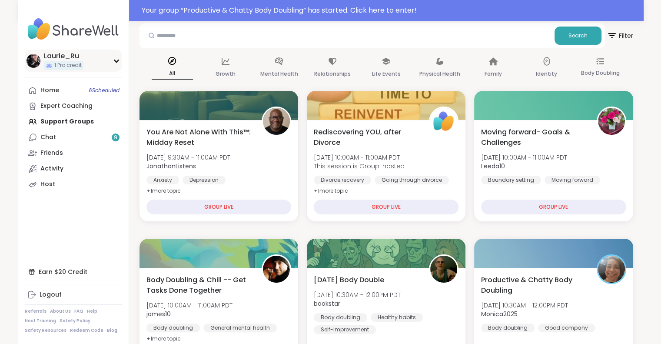
click at [39, 58] on img at bounding box center [34, 61] width 14 height 14
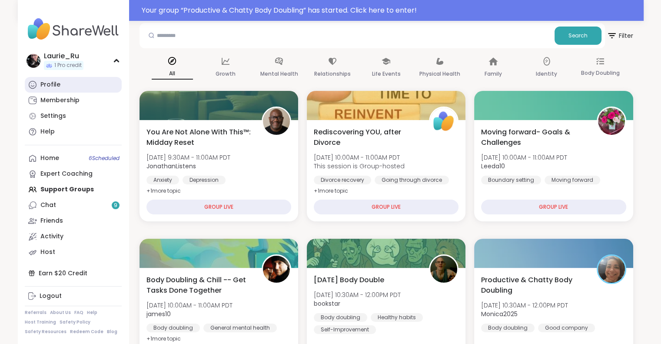
click at [64, 88] on link "Profile" at bounding box center [73, 85] width 97 height 16
